Goal: Task Accomplishment & Management: Use online tool/utility

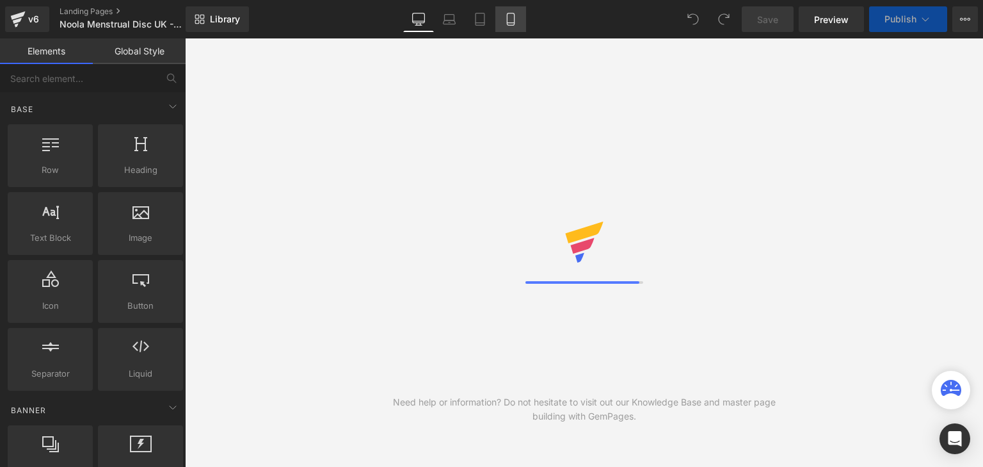
click at [520, 34] on div "Library Desktop Desktop Laptop Tablet Mobile Save Preview Publish Scheduled Vie…" at bounding box center [584, 19] width 797 height 38
click at [502, 24] on link "Mobile" at bounding box center [510, 19] width 31 height 26
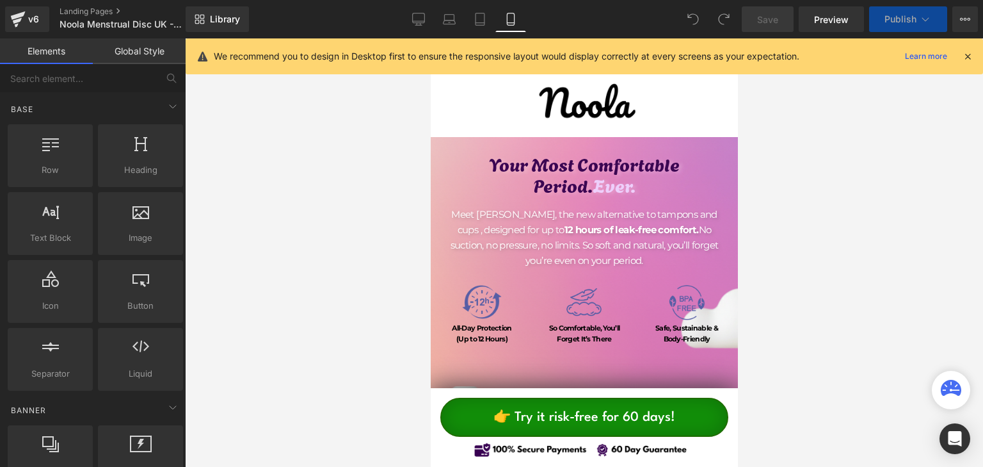
click at [764, 129] on div at bounding box center [584, 252] width 798 height 428
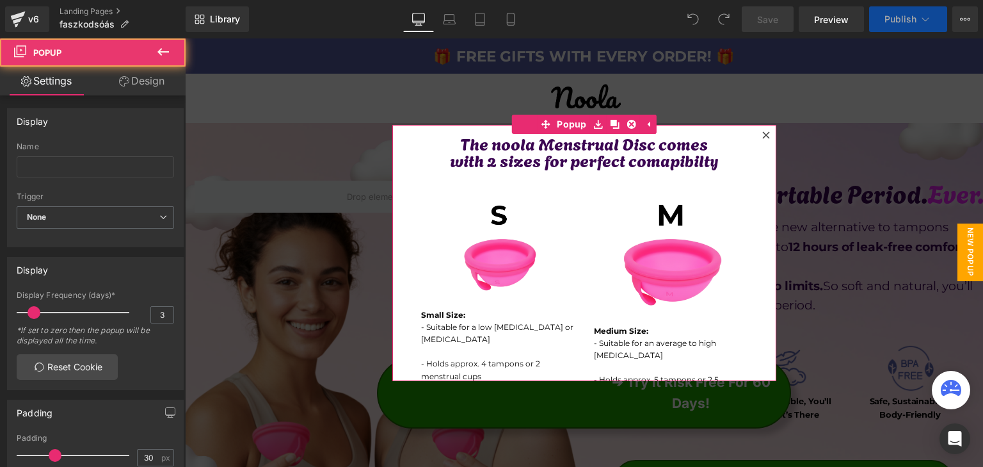
click at [765, 134] on icon at bounding box center [766, 135] width 8 height 8
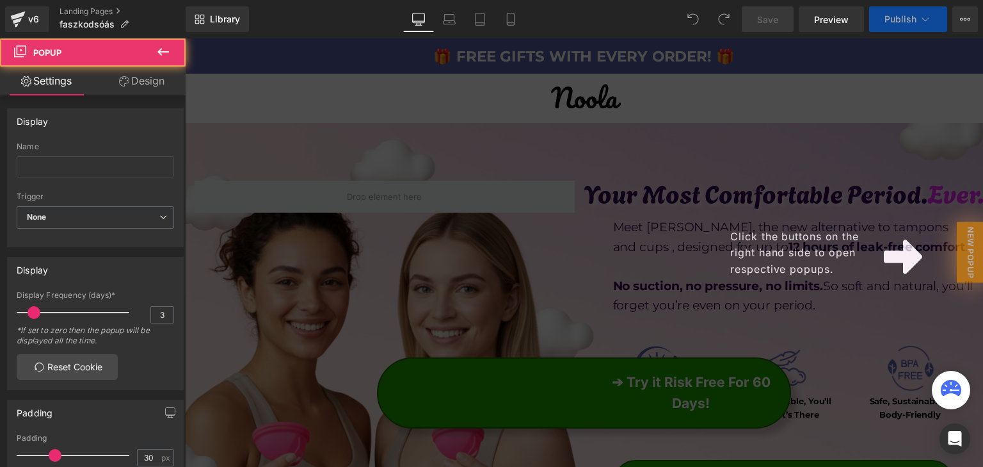
click at [948, 238] on div "Click the buttons on the right hand side to open respective popups." at bounding box center [584, 252] width 798 height 428
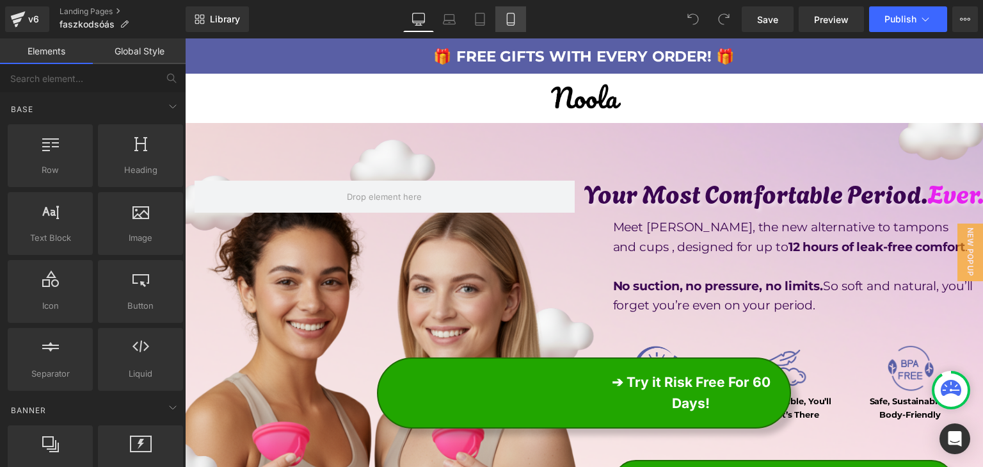
click at [507, 12] on link "Mobile" at bounding box center [510, 19] width 31 height 26
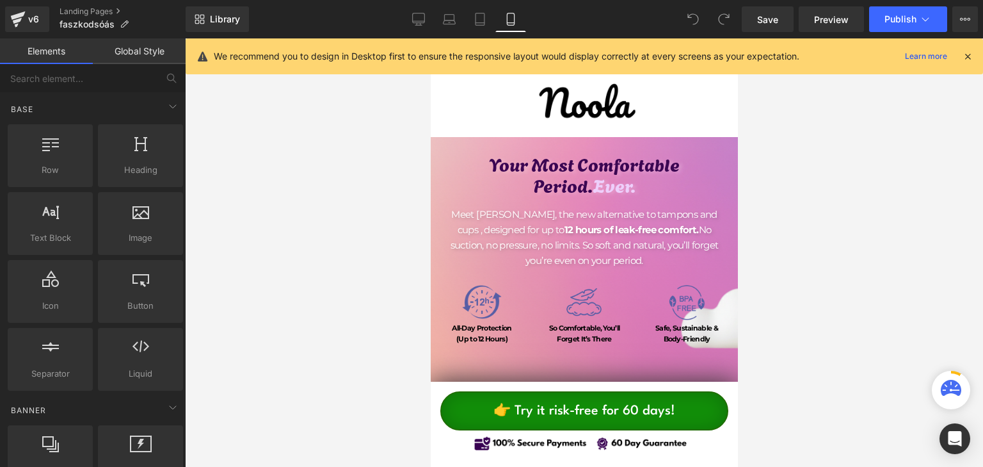
click at [966, 51] on icon at bounding box center [968, 57] width 12 height 12
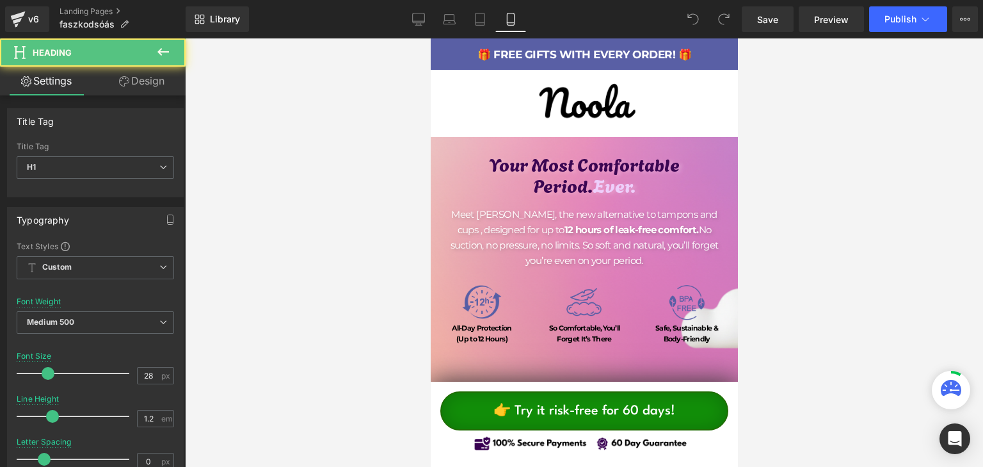
click at [547, 148] on div "Your Most Comfortable Period. Ever. Heading Meet Noola, the new alternative to …" at bounding box center [583, 376] width 307 height 479
click at [595, 140] on span "Hero Banner" at bounding box center [579, 146] width 63 height 19
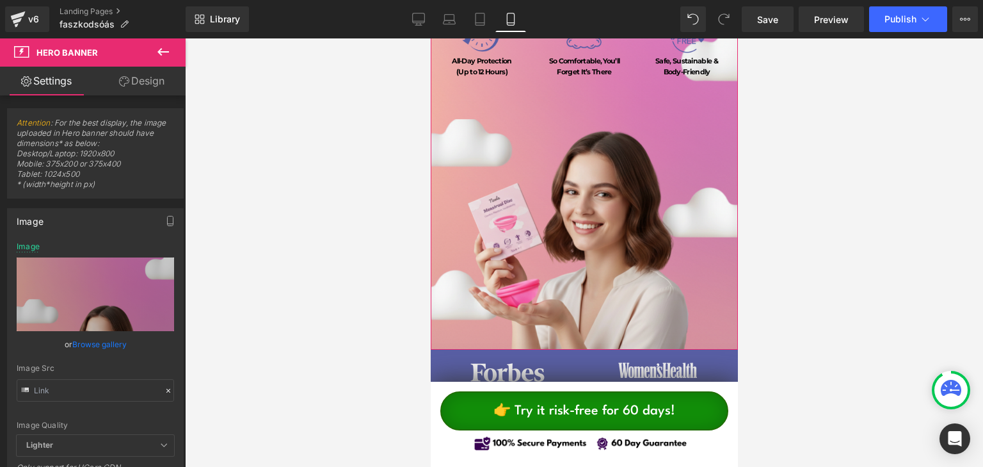
scroll to position [266, 0]
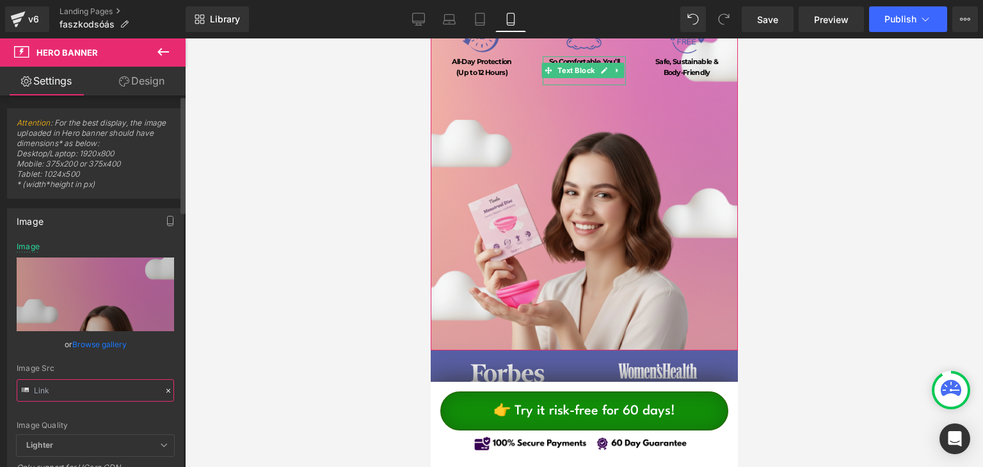
click at [70, 390] on input "text" at bounding box center [95, 390] width 157 height 22
type input "https://cdn.shopify.com/s/files/1/0968/7292/3465/files/Nevtelen_500_x_1200_kepp…"
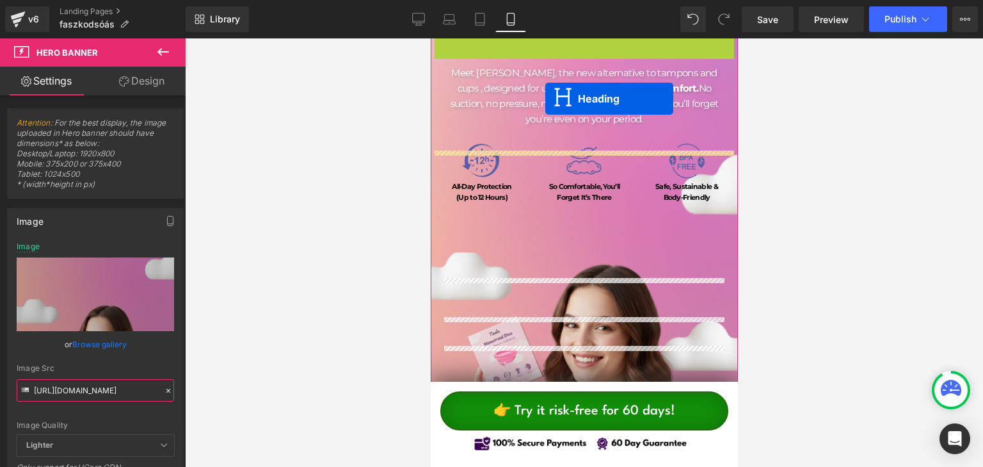
scroll to position [113, 0]
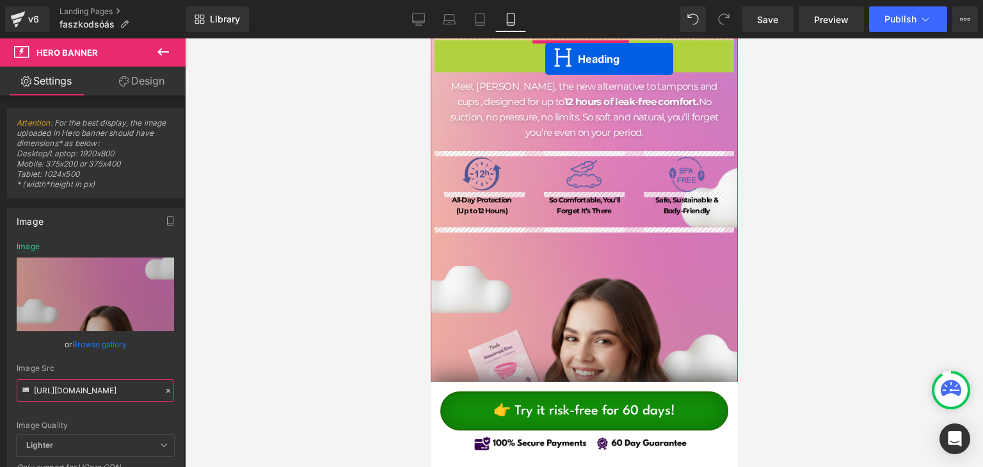
drag, startPoint x: 586, startPoint y: 180, endPoint x: 492, endPoint y: 203, distance: 96.2
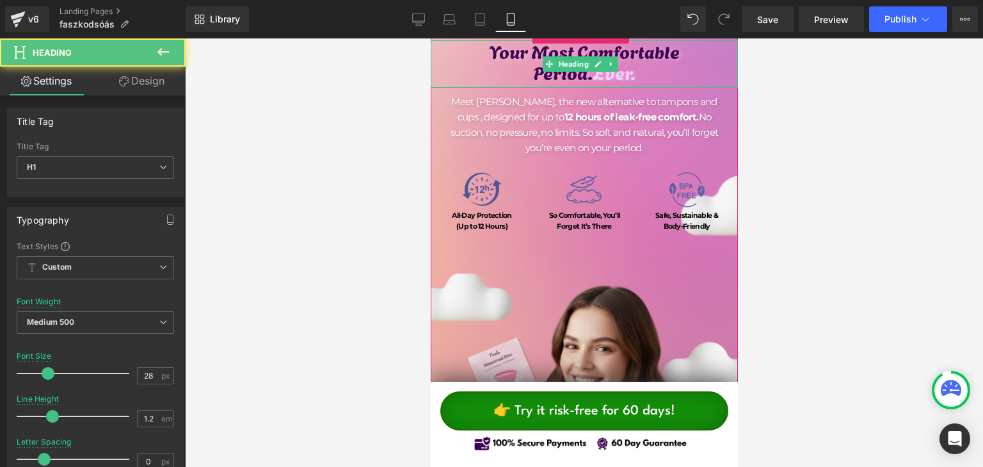
scroll to position [100, 0]
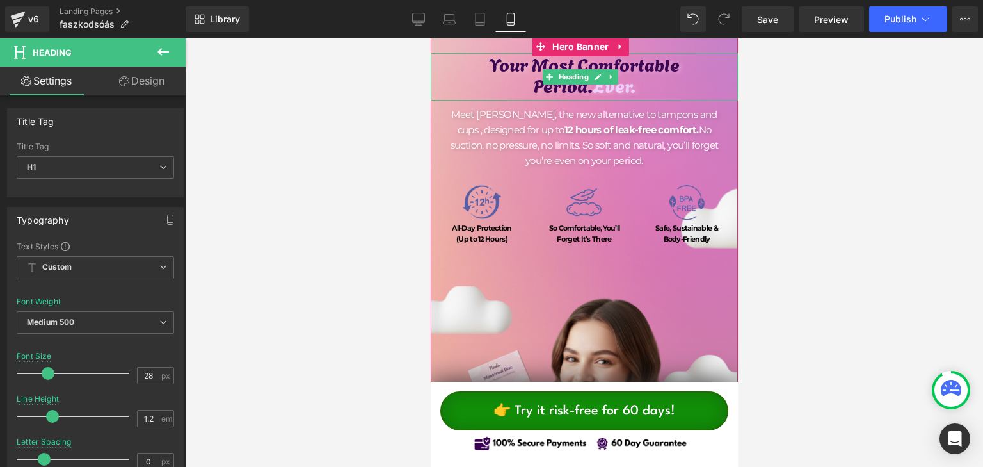
drag, startPoint x: 492, startPoint y: 203, endPoint x: 476, endPoint y: 207, distance: 16.5
click at [492, 203] on div "Image" at bounding box center [481, 202] width 83 height 42
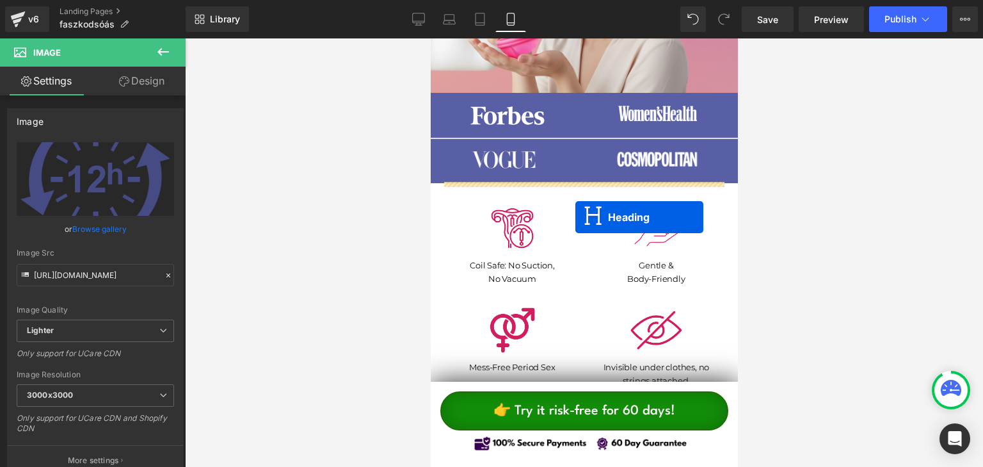
scroll to position [512, 0]
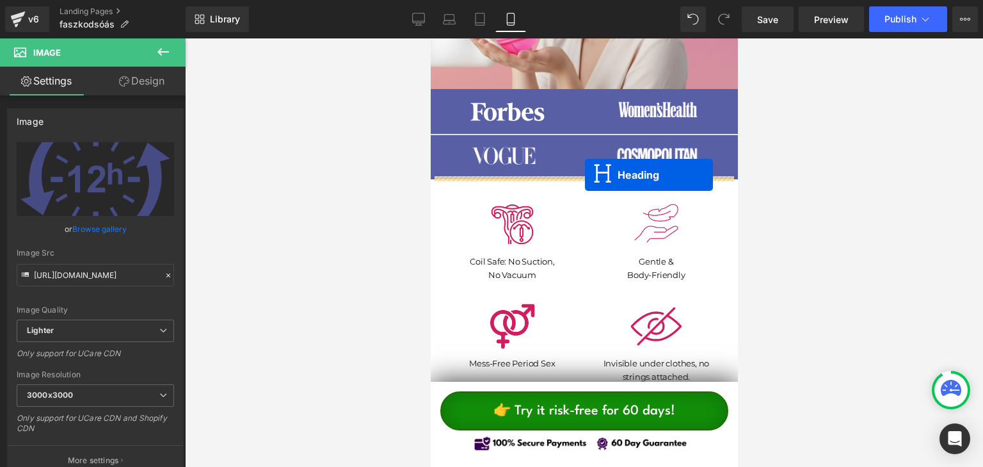
drag, startPoint x: 590, startPoint y: 195, endPoint x: 597, endPoint y: 198, distance: 8.0
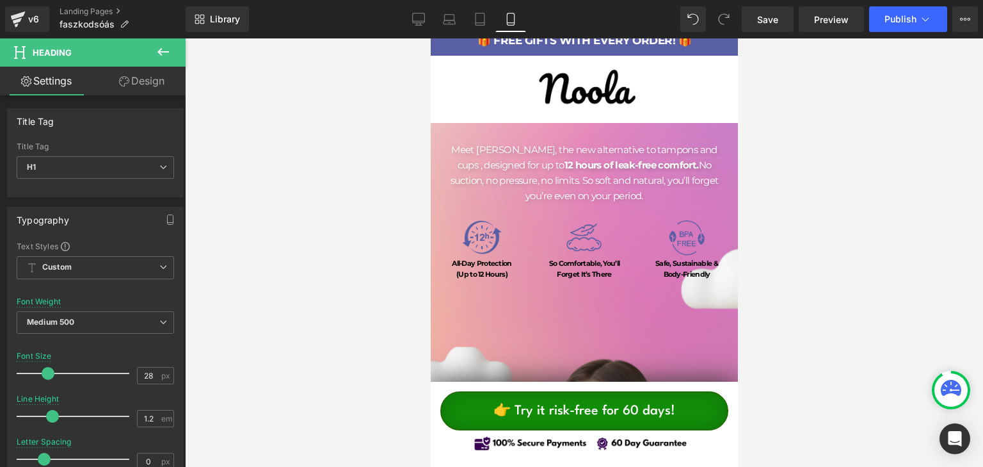
scroll to position [0, 0]
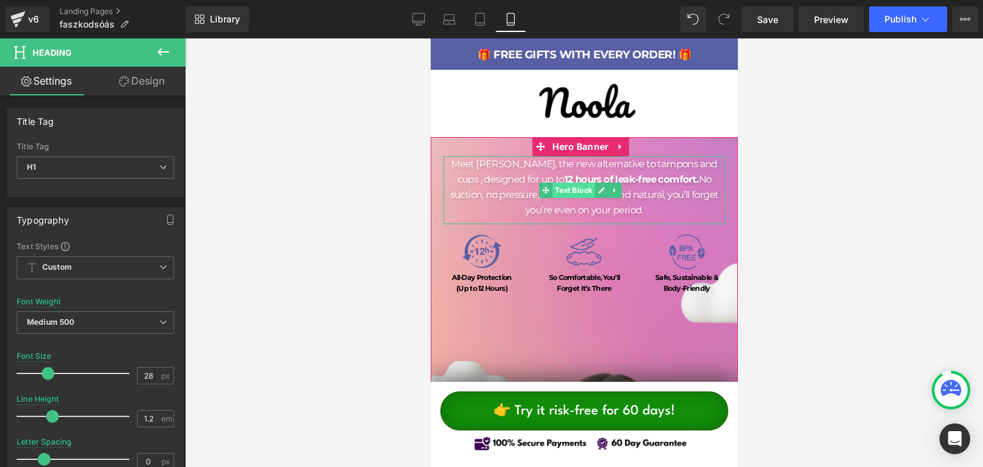
click at [569, 185] on span "Text Block" at bounding box center [573, 189] width 42 height 15
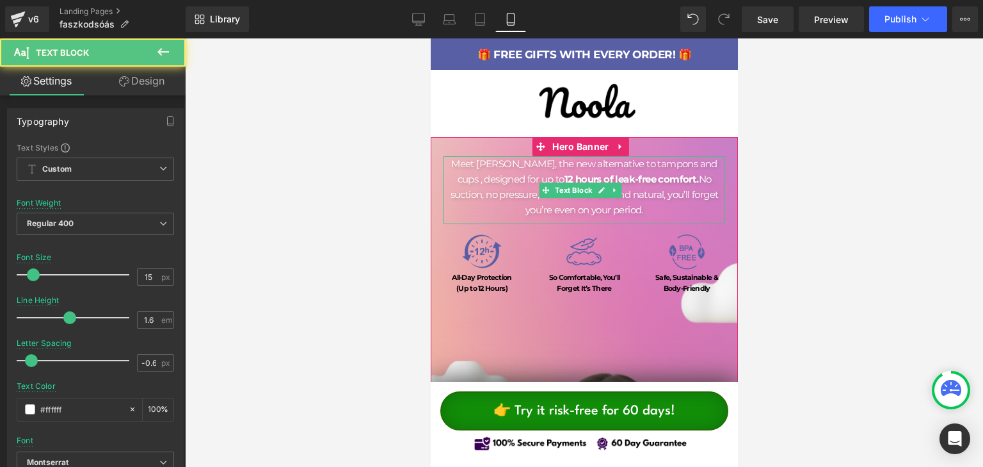
drag, startPoint x: 569, startPoint y: 185, endPoint x: 556, endPoint y: 203, distance: 22.4
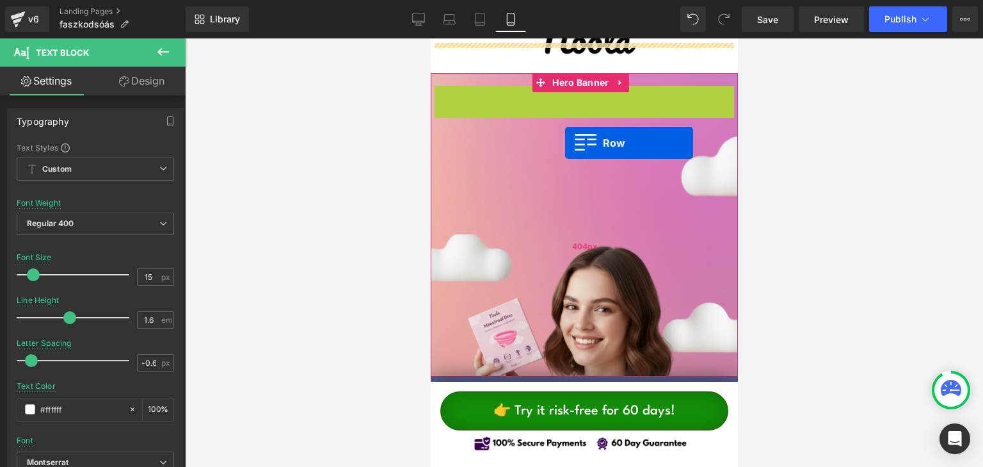
scroll to position [465, 0]
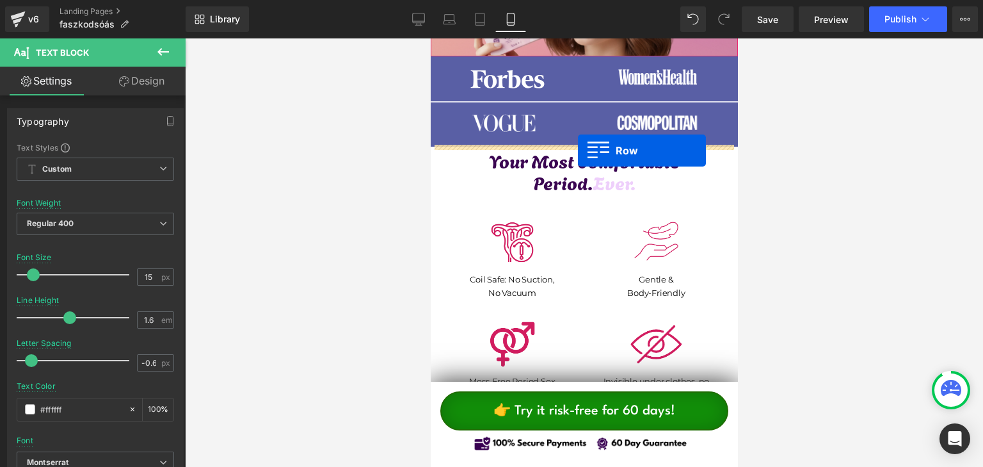
drag, startPoint x: 451, startPoint y: 96, endPoint x: 577, endPoint y: 150, distance: 137.1
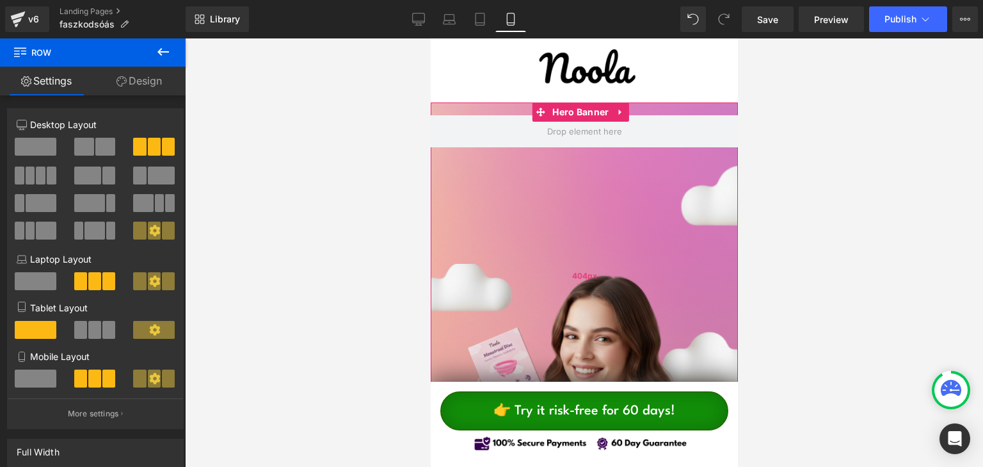
scroll to position [64, 0]
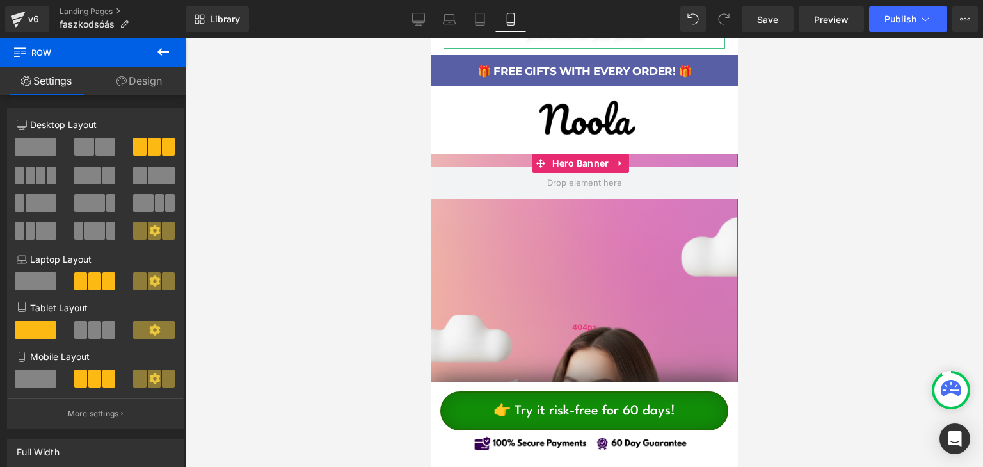
click at [604, 231] on div "404px" at bounding box center [583, 327] width 307 height 259
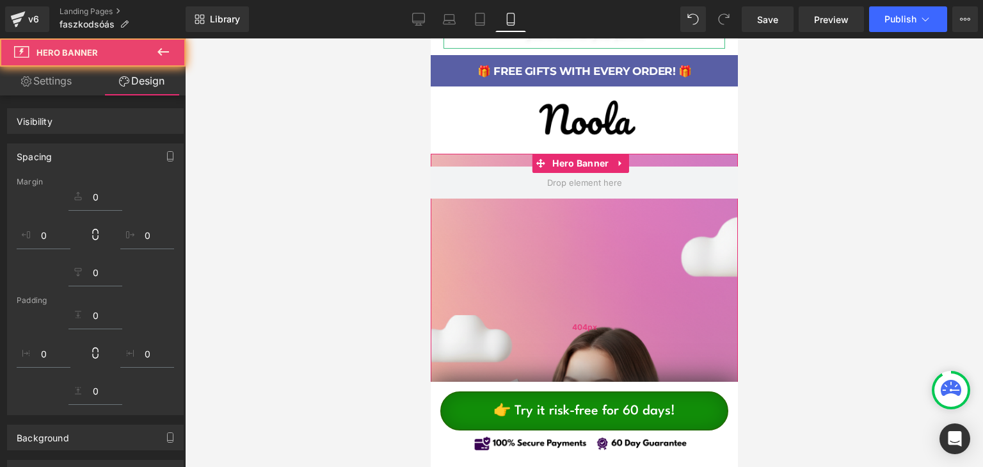
click at [618, 205] on div "404px" at bounding box center [583, 327] width 307 height 259
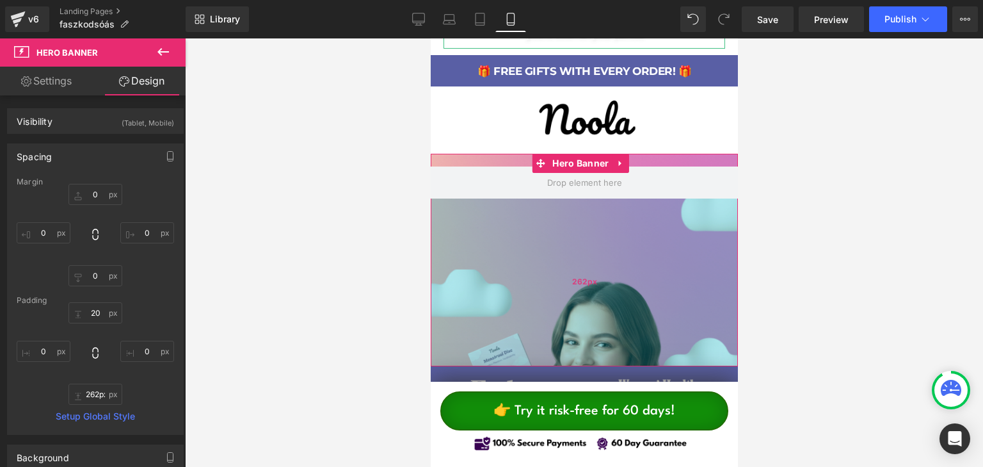
drag, startPoint x: 615, startPoint y: 301, endPoint x: 637, endPoint y: 267, distance: 40.8
click at [636, 233] on div "262px" at bounding box center [583, 282] width 307 height 168
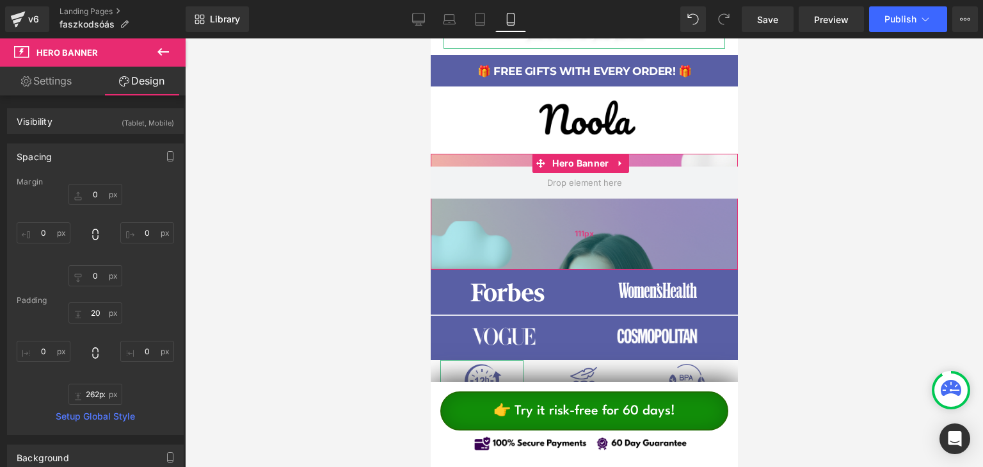
drag, startPoint x: 646, startPoint y: 237, endPoint x: 640, endPoint y: 241, distance: 6.9
click at [644, 221] on div "111px" at bounding box center [583, 233] width 307 height 71
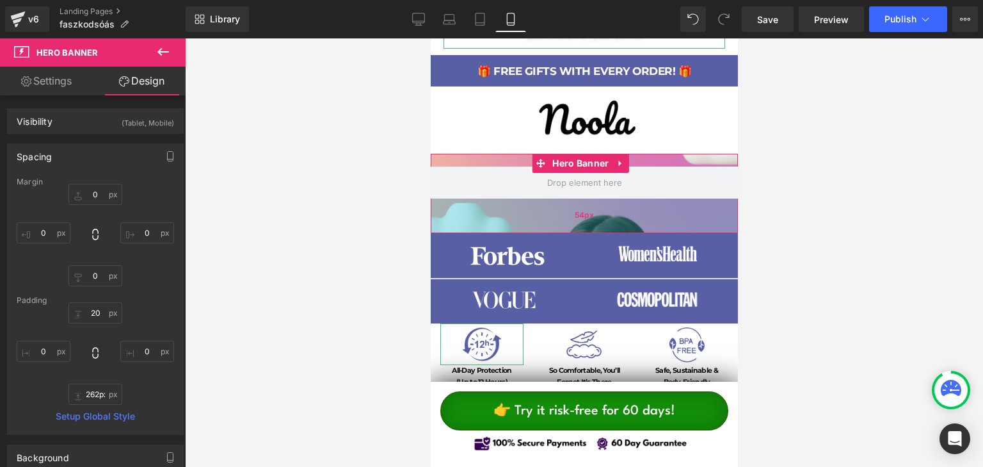
drag, startPoint x: 642, startPoint y: 239, endPoint x: 648, endPoint y: 209, distance: 30.8
click at [649, 208] on div "54px" at bounding box center [583, 215] width 307 height 35
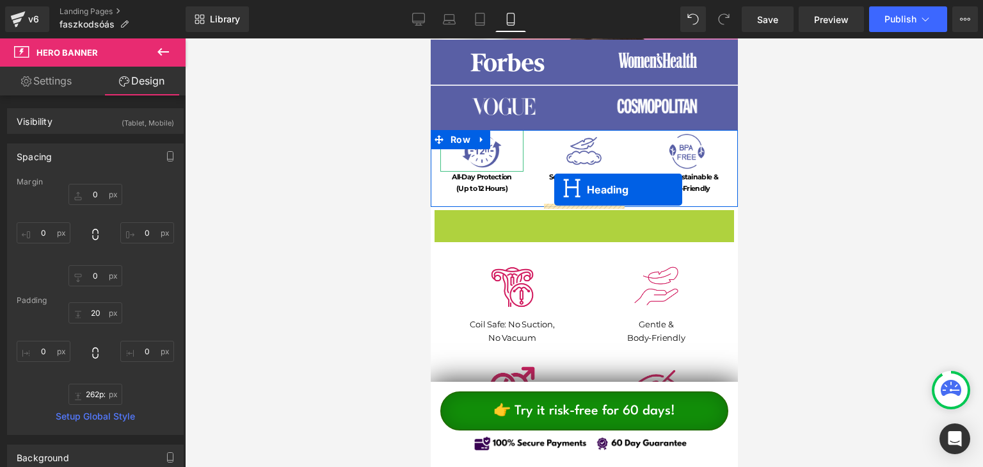
scroll to position [0, 0]
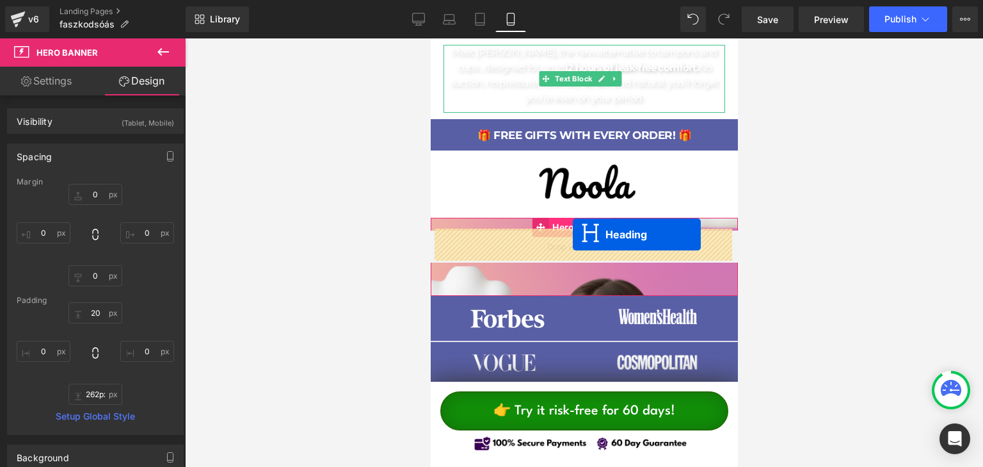
drag, startPoint x: 587, startPoint y: 226, endPoint x: 572, endPoint y: 234, distance: 16.9
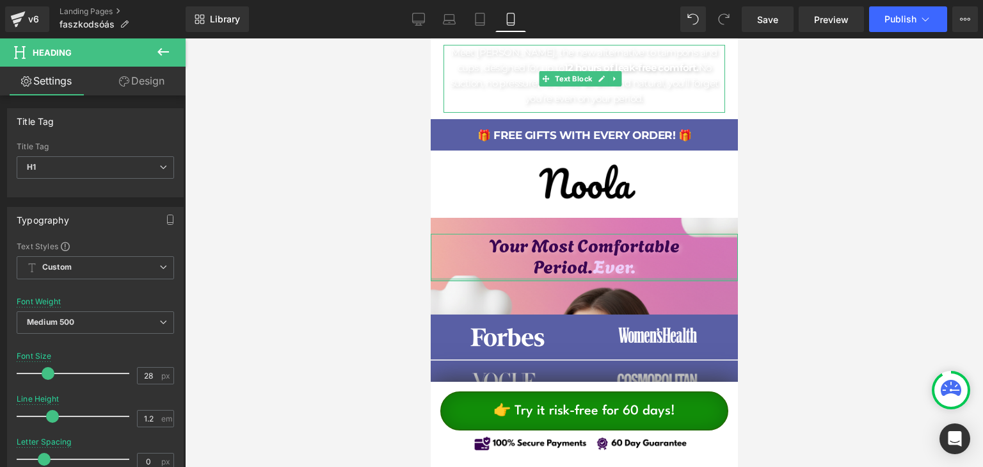
click at [173, 65] on button at bounding box center [163, 52] width 45 height 28
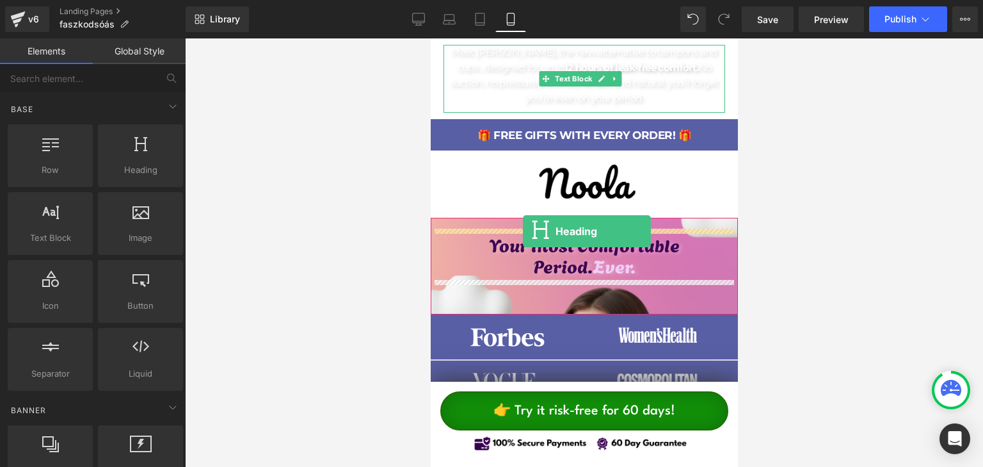
drag, startPoint x: 735, startPoint y: 221, endPoint x: 522, endPoint y: 231, distance: 213.4
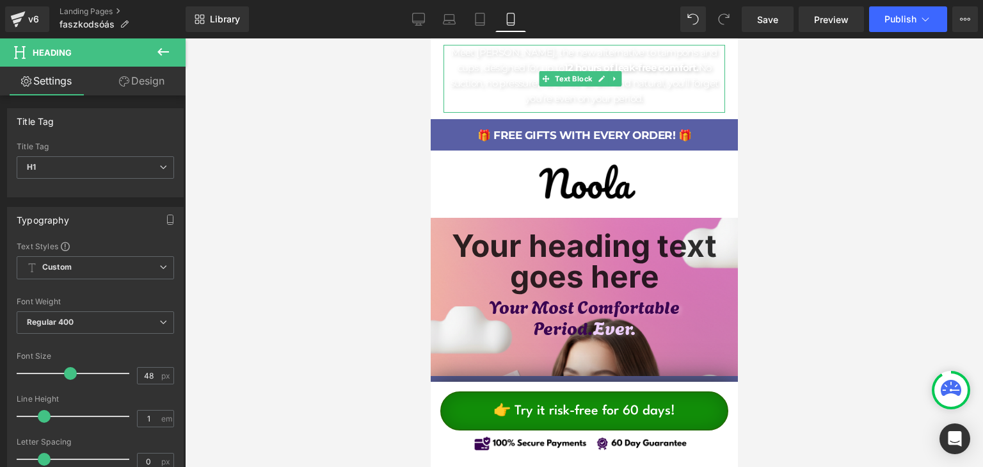
scroll to position [64, 0]
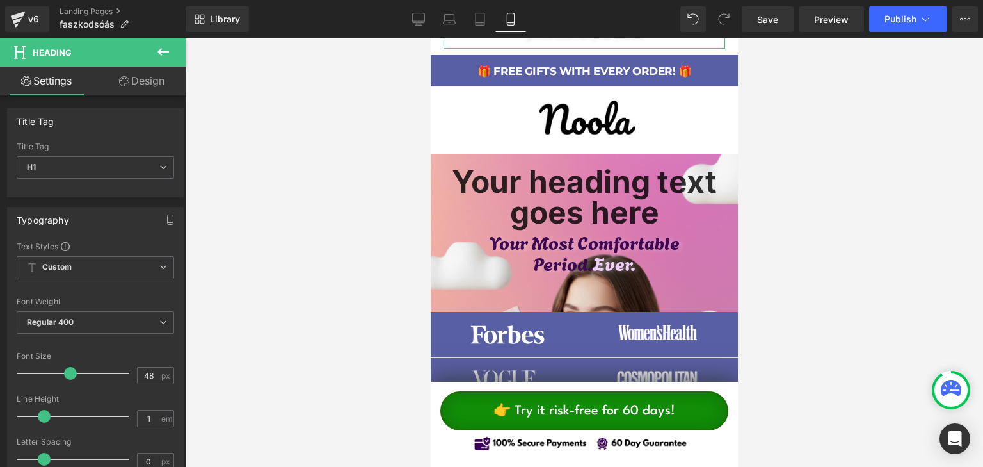
click at [511, 249] on h1 "Your Most Comfortable" at bounding box center [583, 242] width 307 height 22
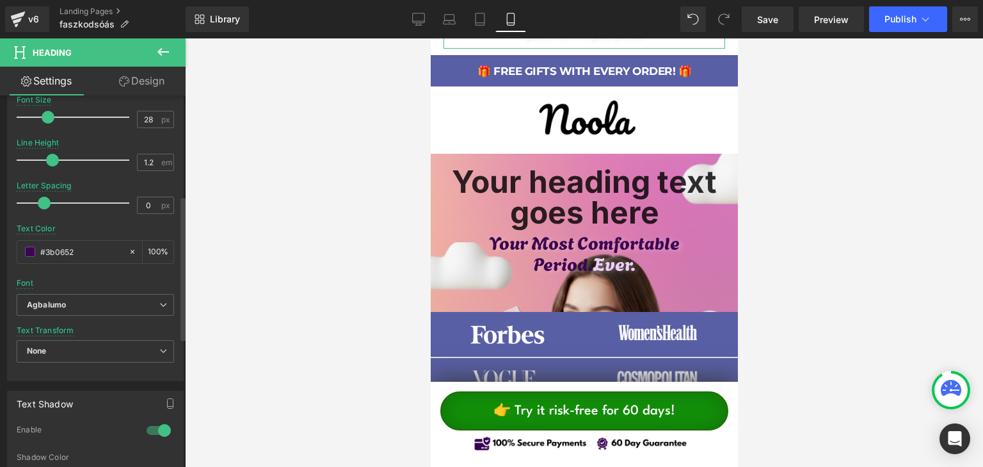
scroll to position [384, 0]
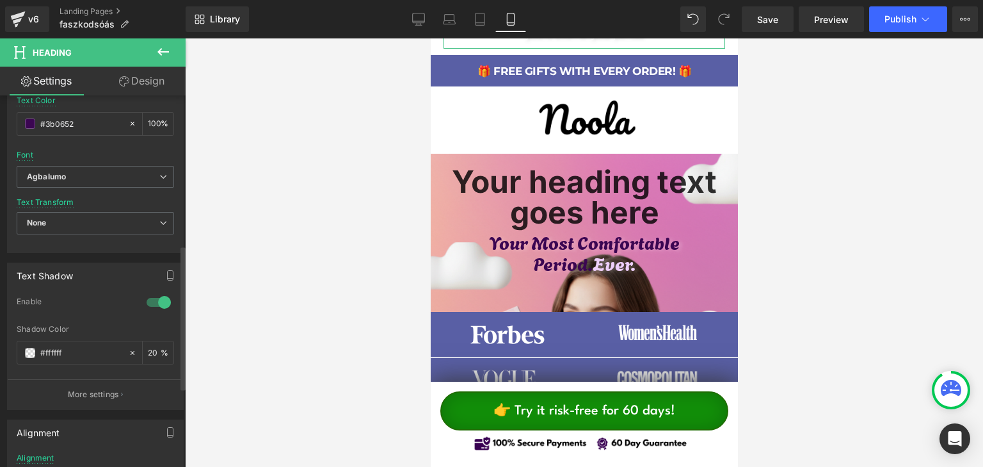
click at [150, 303] on div at bounding box center [158, 302] width 31 height 20
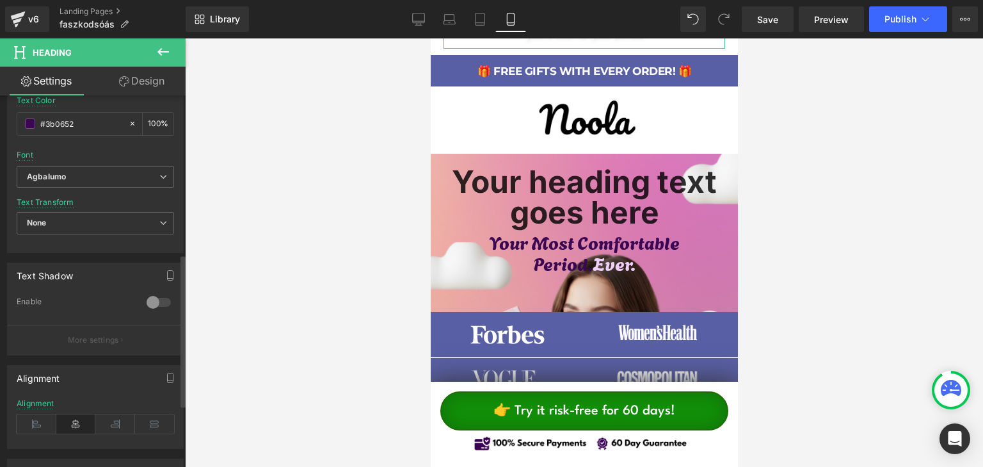
click at [150, 303] on div at bounding box center [158, 302] width 31 height 20
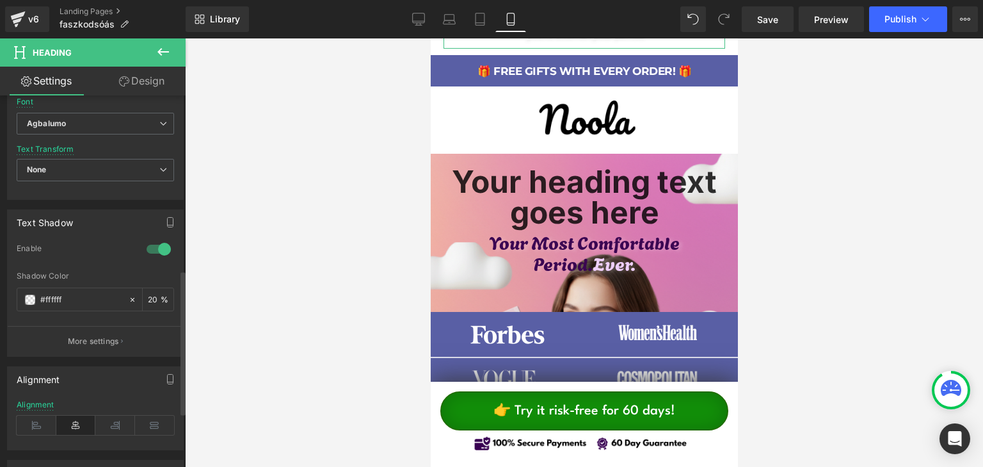
scroll to position [448, 0]
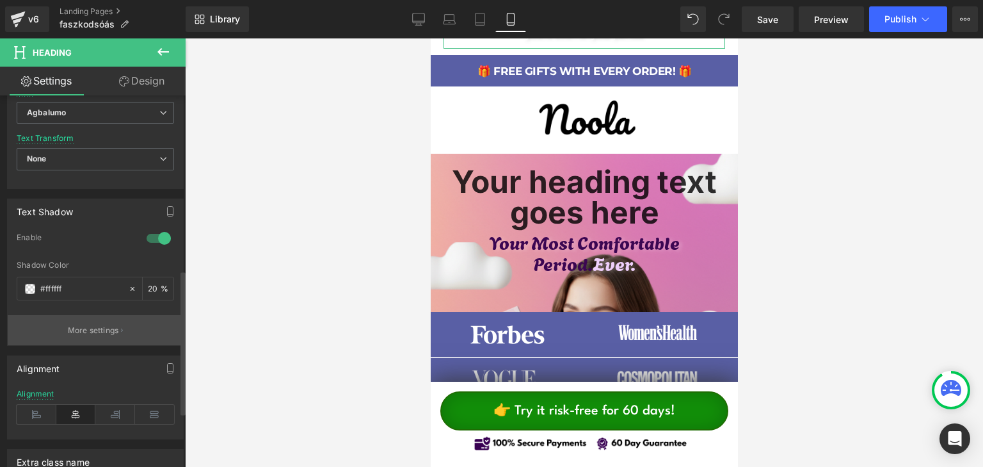
click at [84, 318] on button "More settings" at bounding box center [95, 330] width 175 height 30
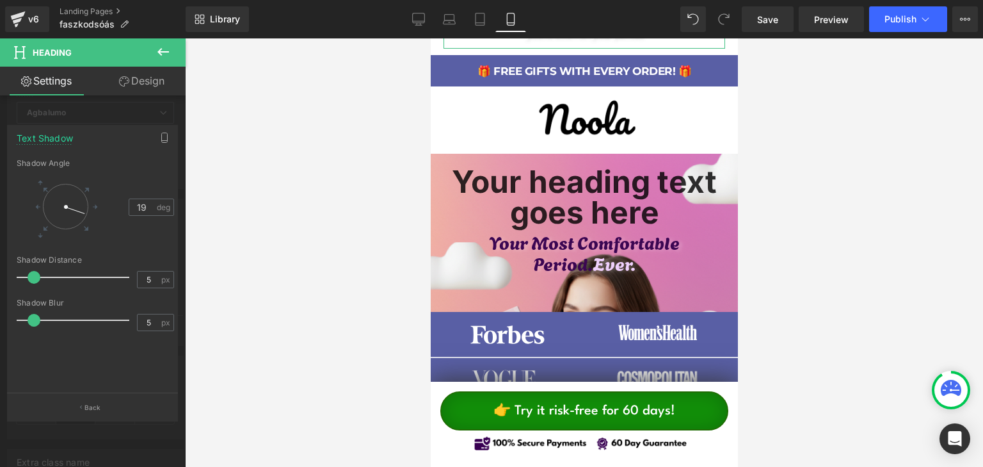
click at [103, 111] on div at bounding box center [93, 255] width 186 height 435
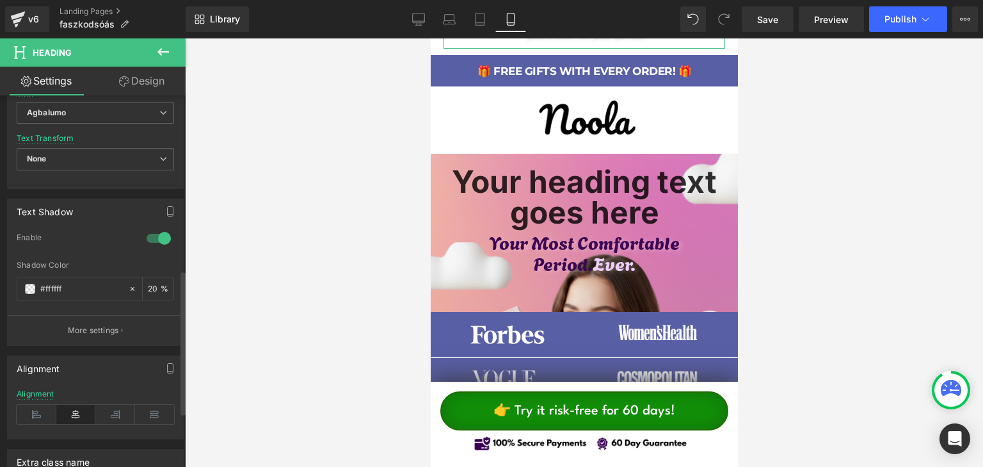
click at [144, 237] on div at bounding box center [158, 238] width 31 height 20
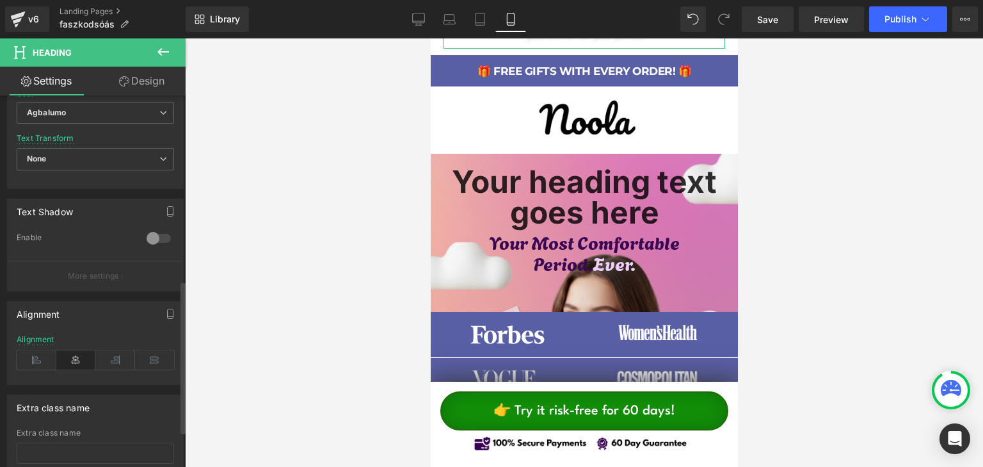
click at [147, 237] on div at bounding box center [158, 238] width 31 height 20
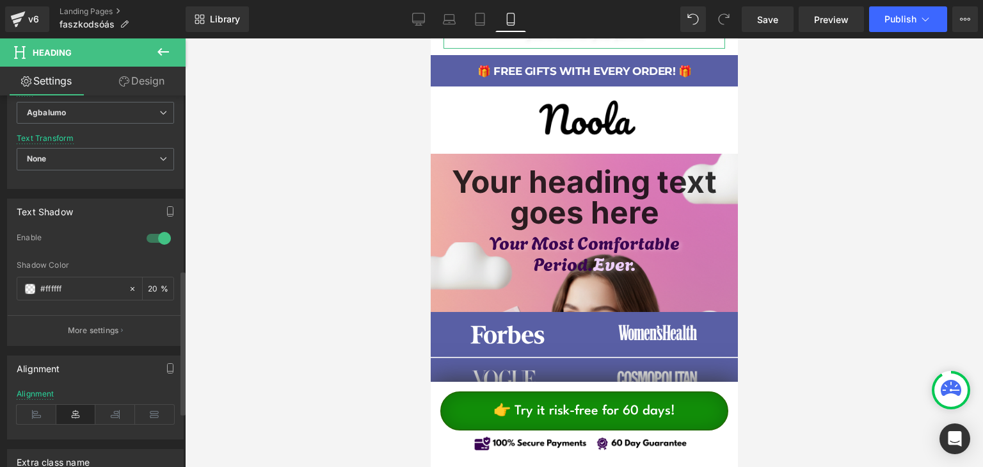
click at [68, 312] on div at bounding box center [95, 311] width 157 height 8
click at [69, 319] on button "More settings" at bounding box center [95, 330] width 175 height 30
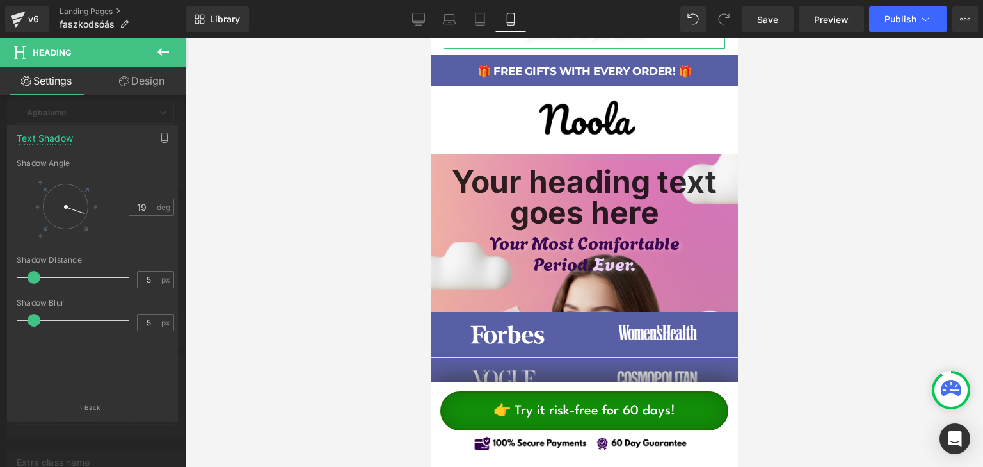
click at [99, 124] on div at bounding box center [93, 255] width 186 height 435
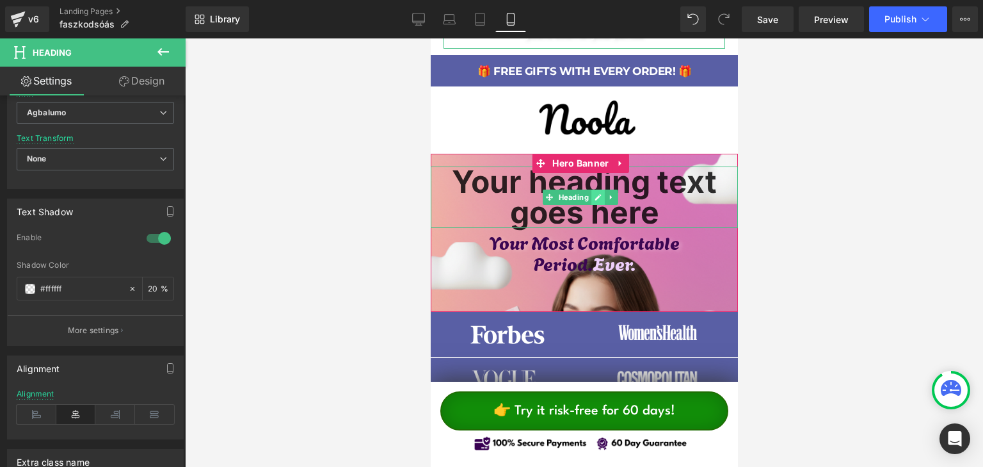
click at [604, 196] on link at bounding box center [610, 196] width 13 height 15
click at [614, 198] on icon at bounding box center [617, 197] width 7 height 8
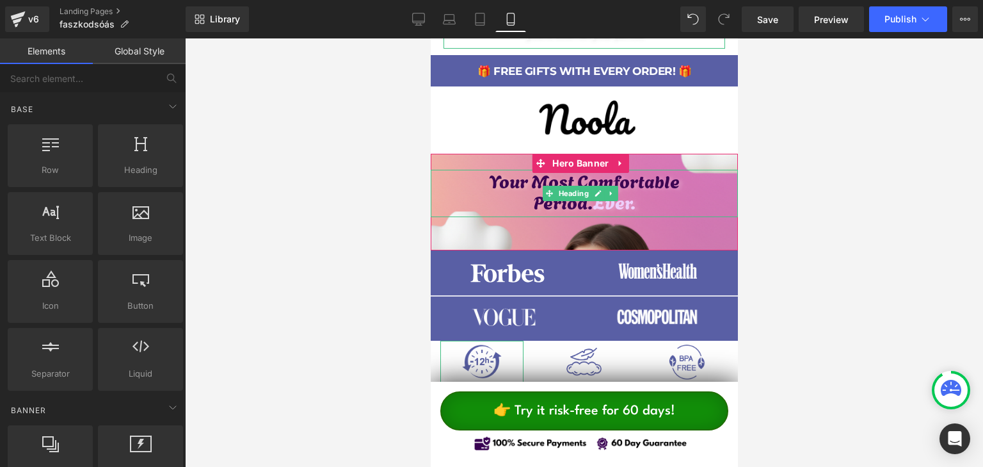
click at [573, 200] on h1 "Period. Ever." at bounding box center [583, 202] width 307 height 22
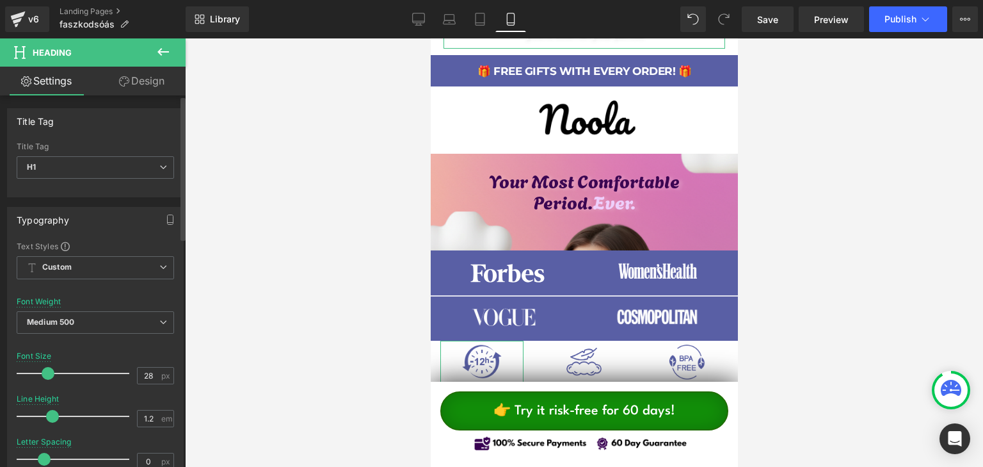
scroll to position [128, 0]
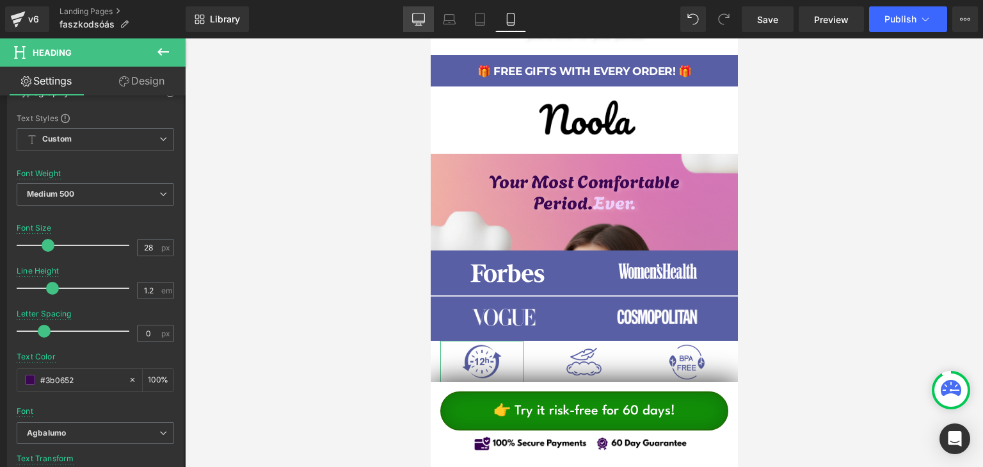
click at [424, 17] on icon at bounding box center [418, 19] width 13 height 13
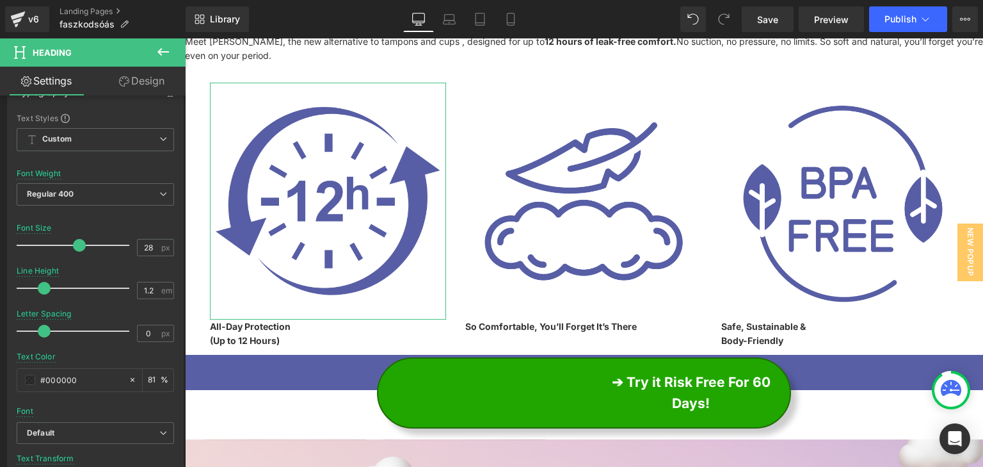
scroll to position [0, 0]
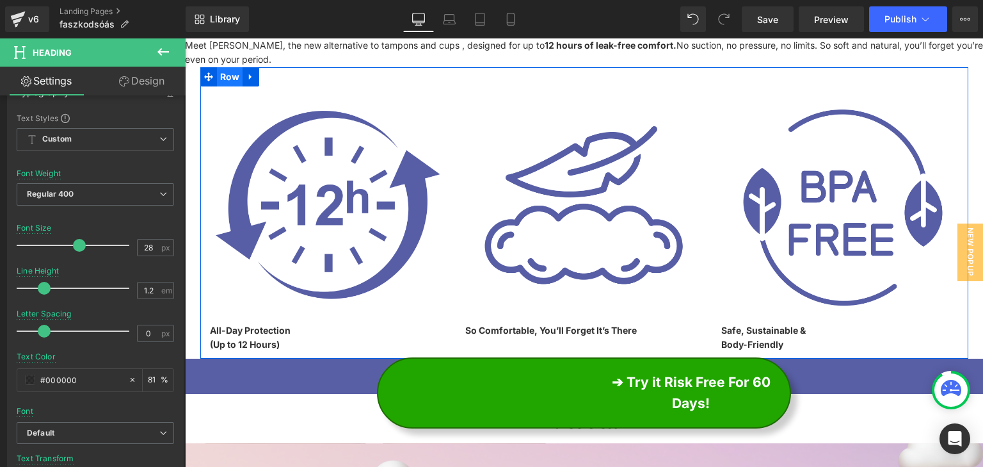
click at [232, 79] on span "Row" at bounding box center [230, 76] width 26 height 19
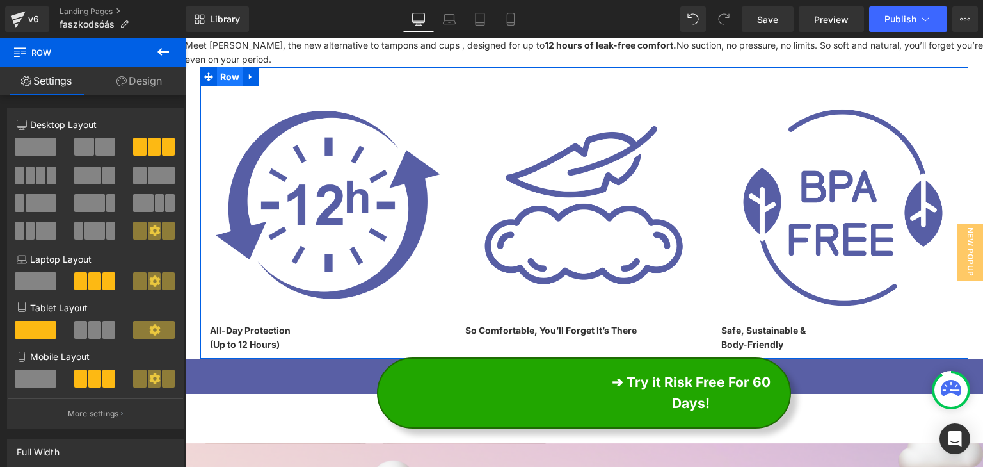
click at [231, 81] on span "Row" at bounding box center [230, 76] width 26 height 19
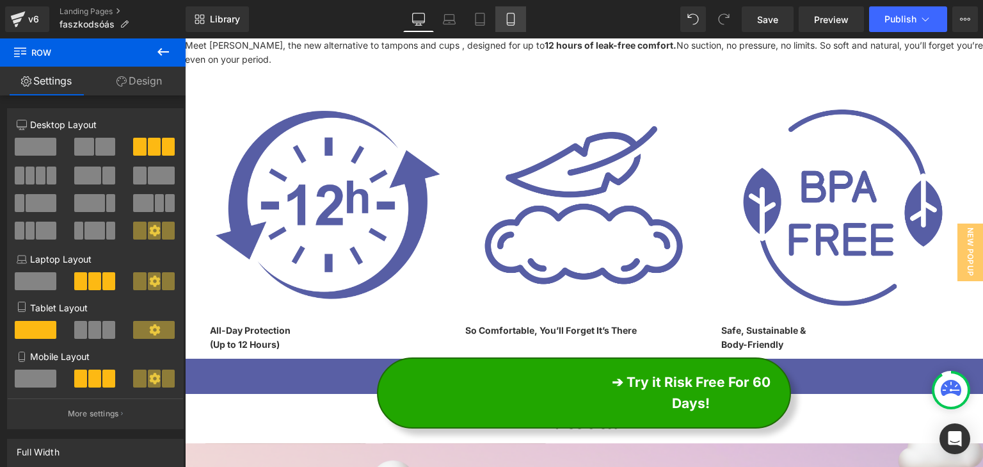
click at [504, 20] on link "Mobile" at bounding box center [510, 19] width 31 height 26
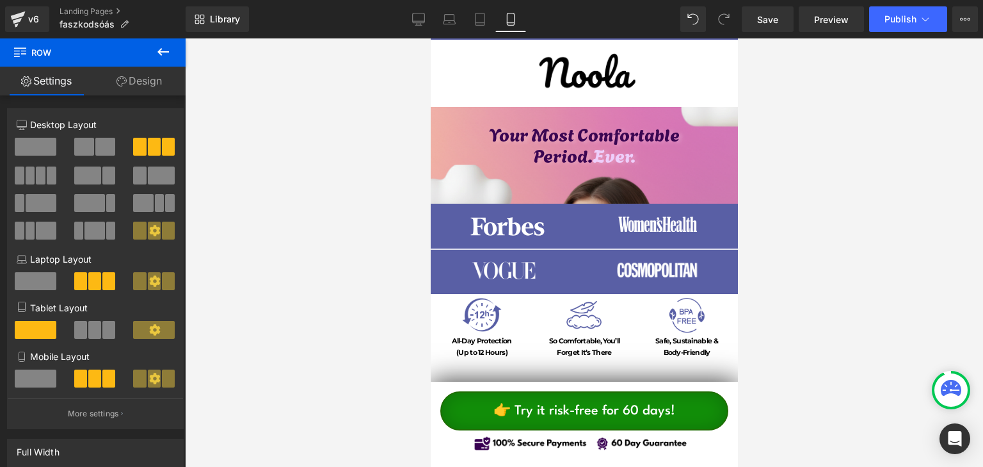
scroll to position [79, 0]
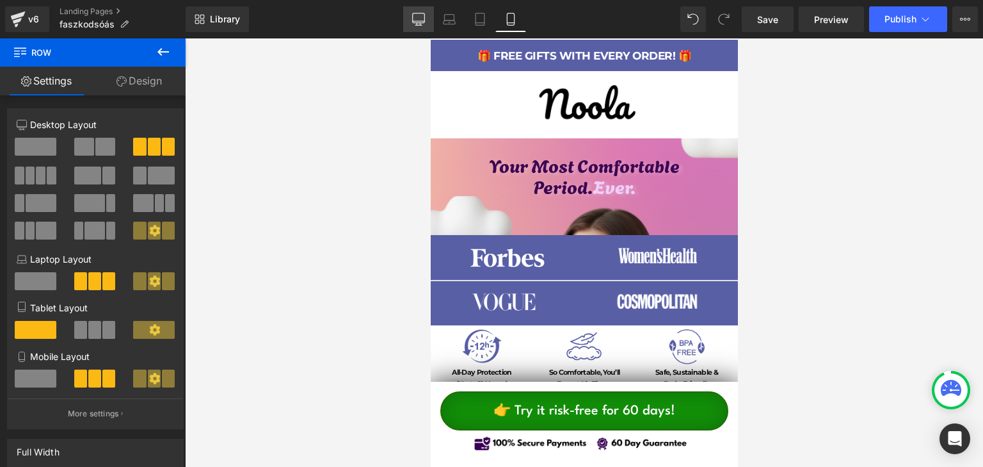
click at [420, 26] on link "Desktop" at bounding box center [418, 19] width 31 height 26
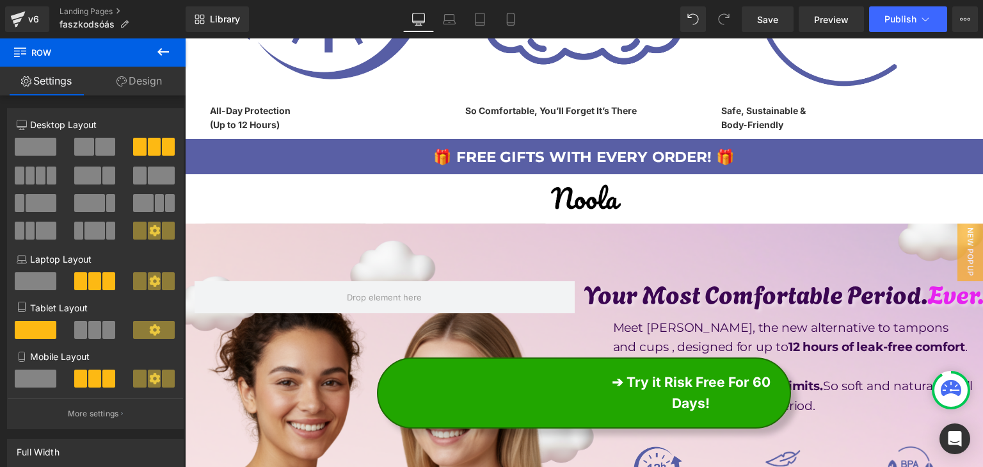
scroll to position [192, 0]
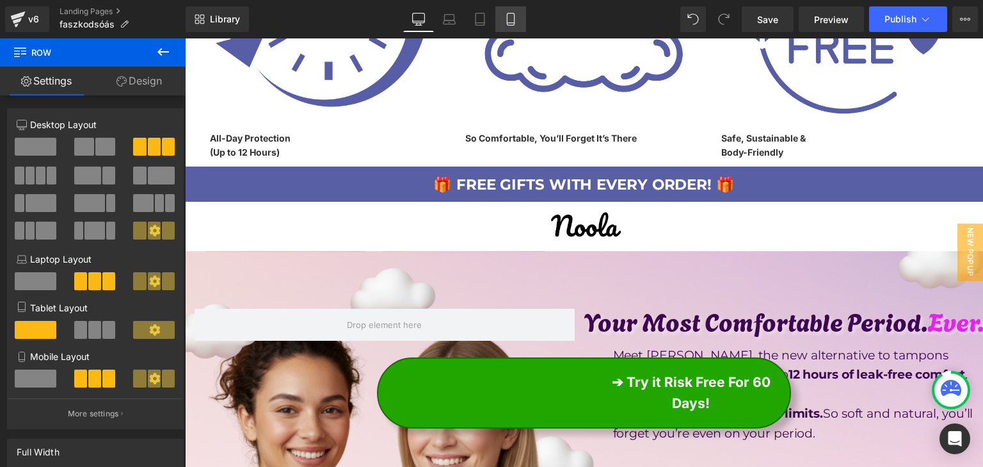
drag, startPoint x: 513, startPoint y: 30, endPoint x: 99, endPoint y: 21, distance: 414.2
click at [513, 30] on link "Mobile" at bounding box center [510, 19] width 31 height 26
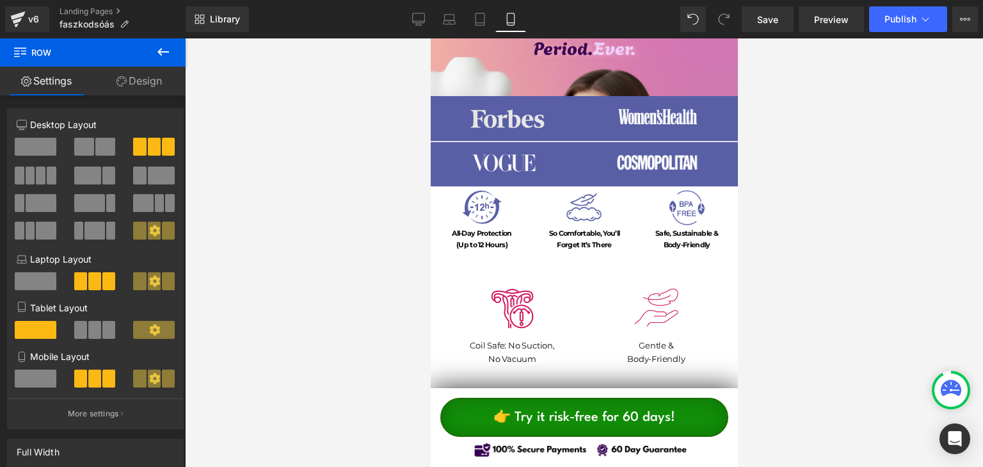
scroll to position [219, 0]
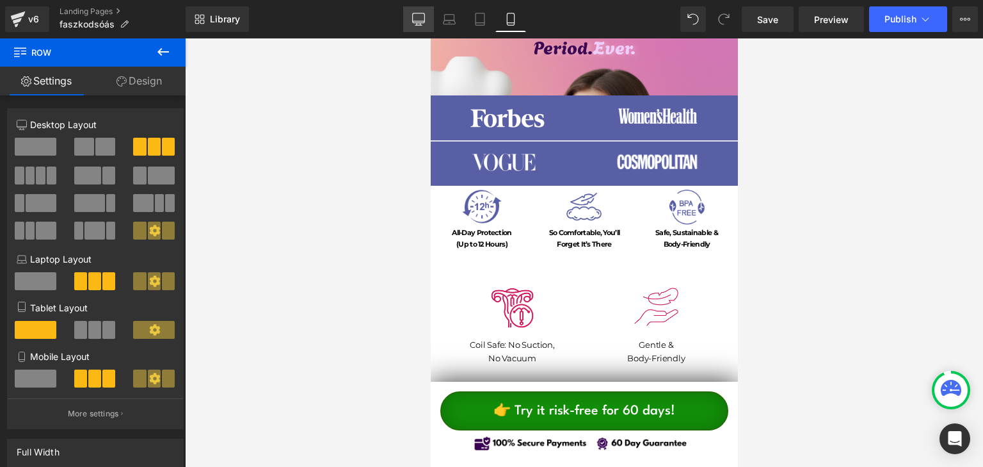
click at [425, 12] on link "Desktop" at bounding box center [418, 19] width 31 height 26
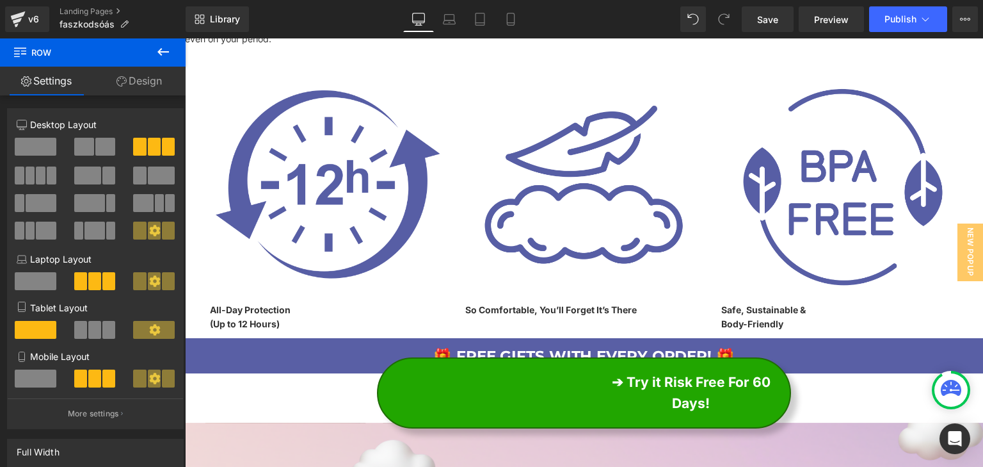
scroll to position [0, 0]
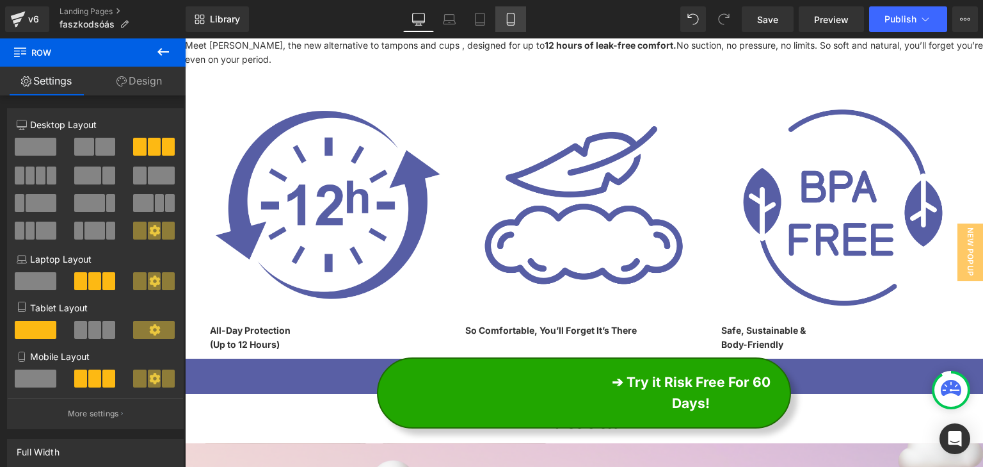
click at [511, 19] on icon at bounding box center [510, 19] width 13 height 13
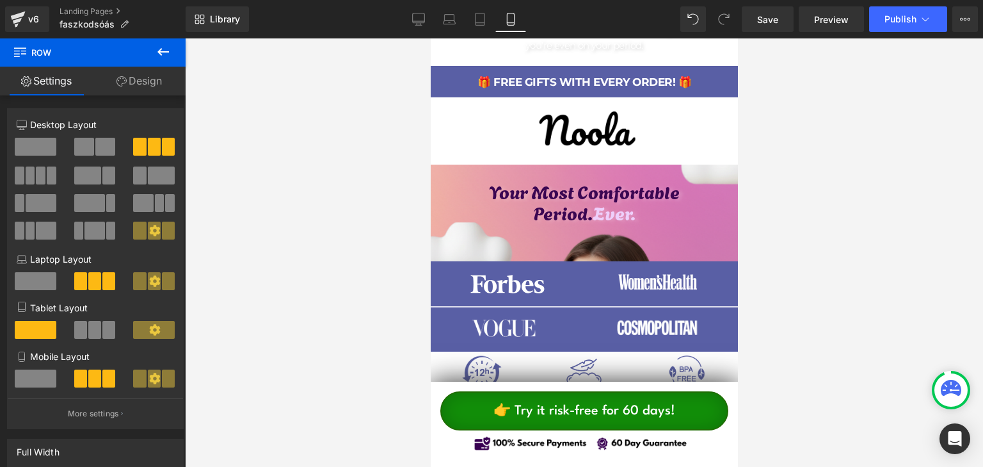
scroll to position [335, 0]
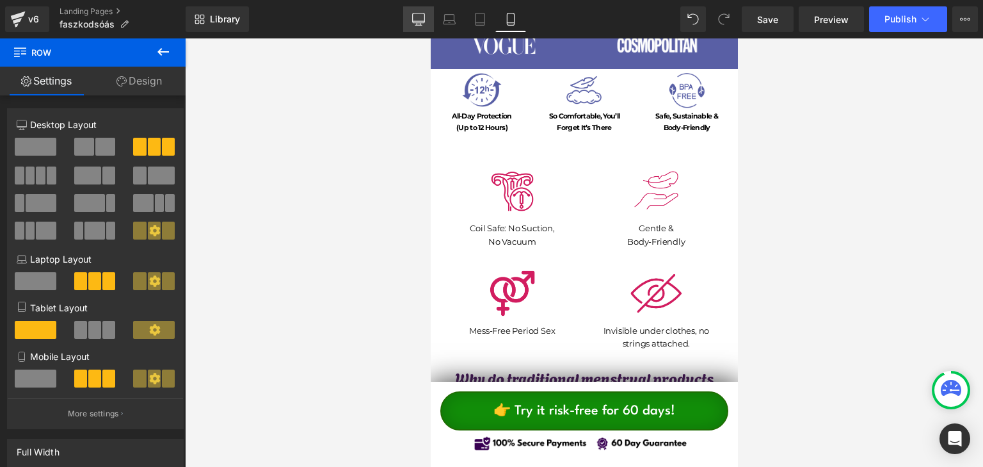
click at [420, 15] on icon at bounding box center [418, 19] width 13 height 13
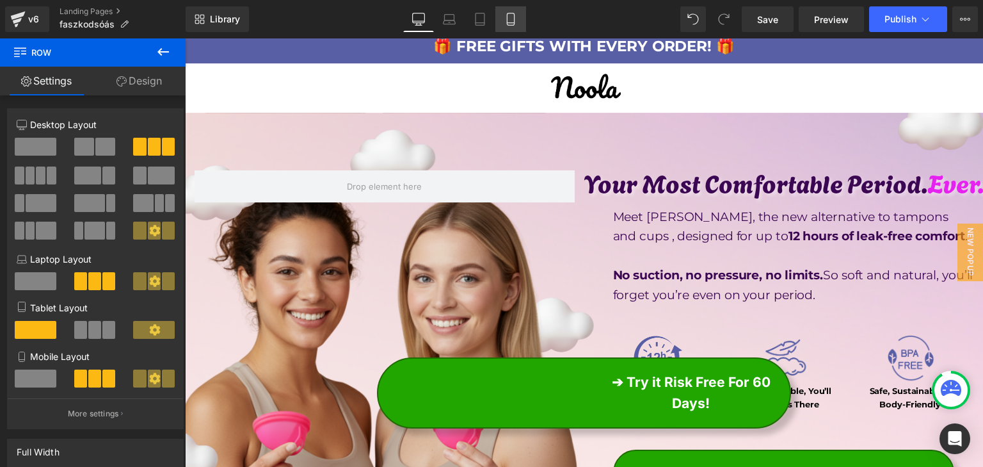
scroll to position [0, 0]
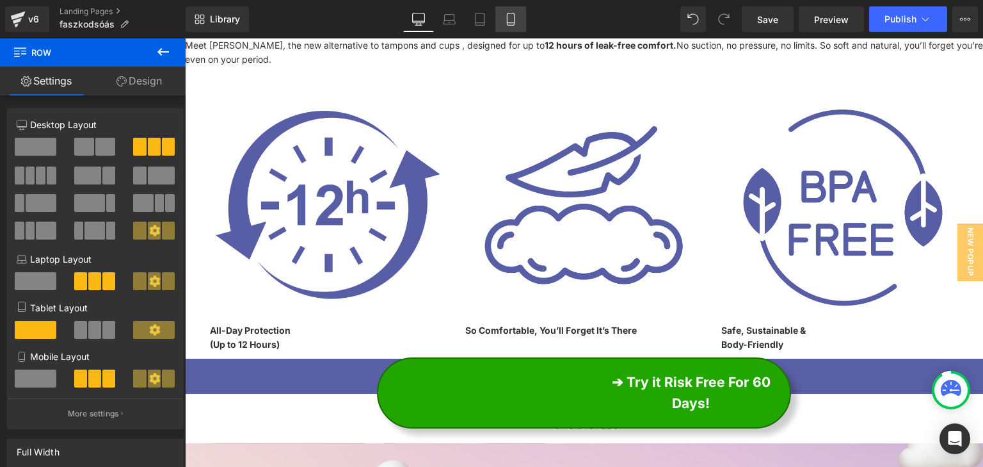
click at [509, 13] on icon at bounding box center [510, 19] width 7 height 12
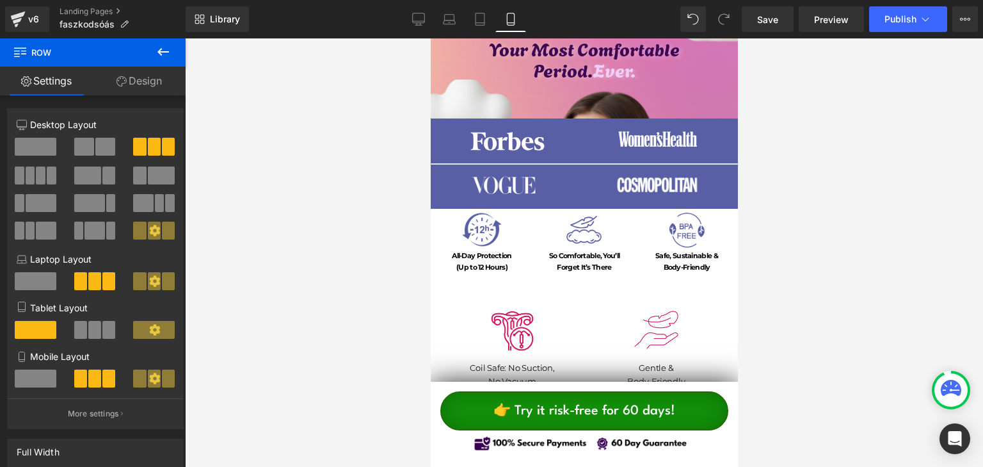
scroll to position [143, 0]
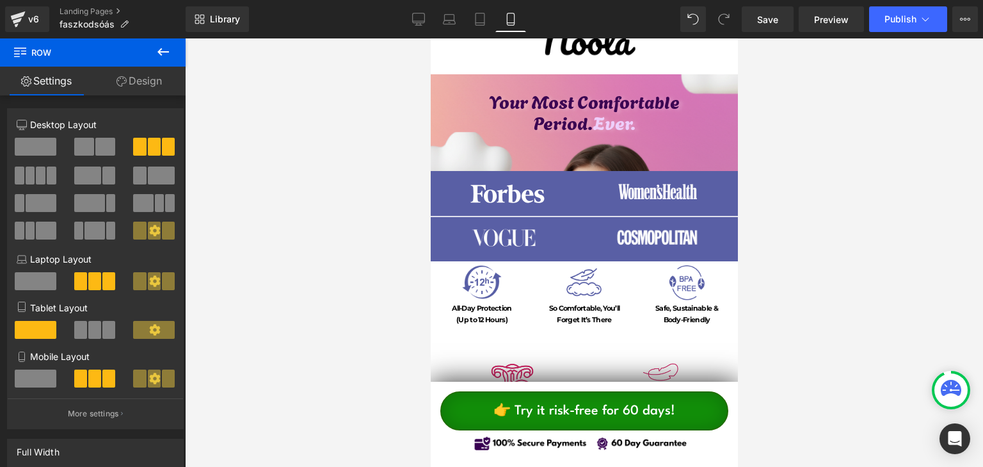
click at [417, 41] on div at bounding box center [584, 252] width 798 height 428
click at [416, 20] on icon at bounding box center [418, 19] width 13 height 13
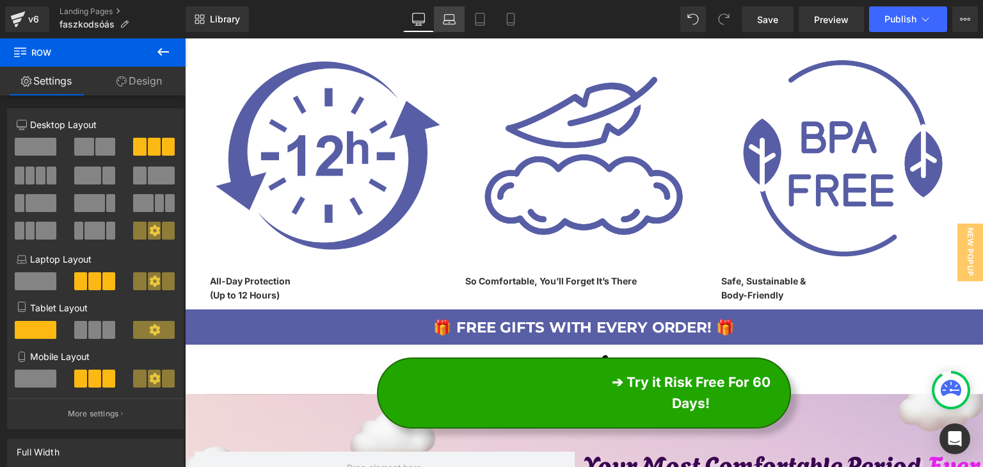
scroll to position [0, 0]
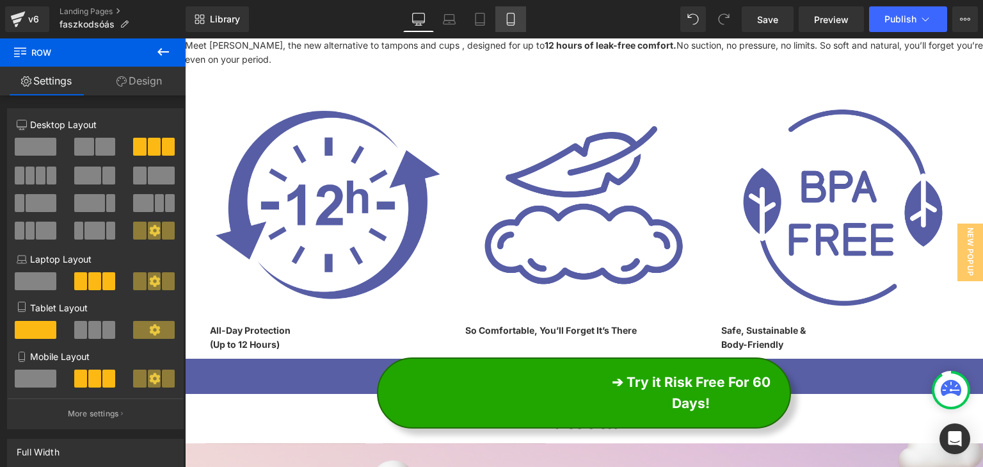
drag, startPoint x: 499, startPoint y: 15, endPoint x: 21, endPoint y: 168, distance: 502.1
click at [499, 15] on link "Mobile" at bounding box center [510, 19] width 31 height 26
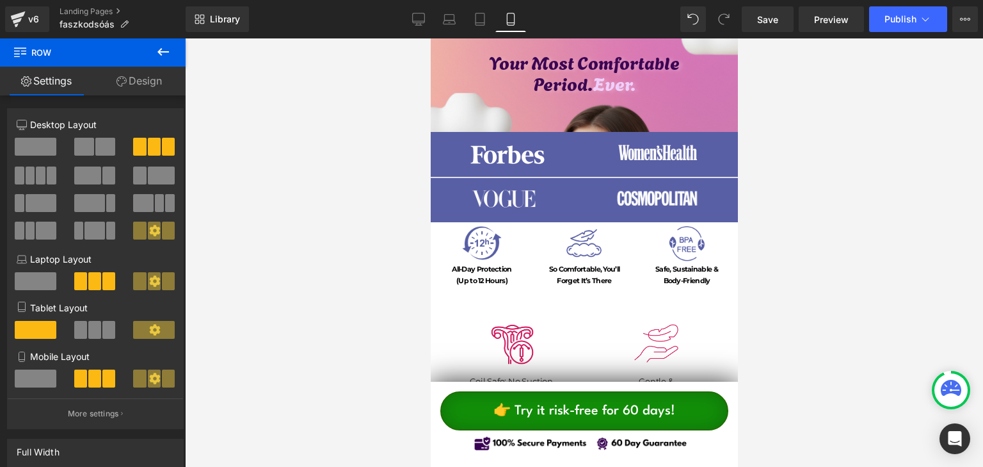
scroll to position [207, 0]
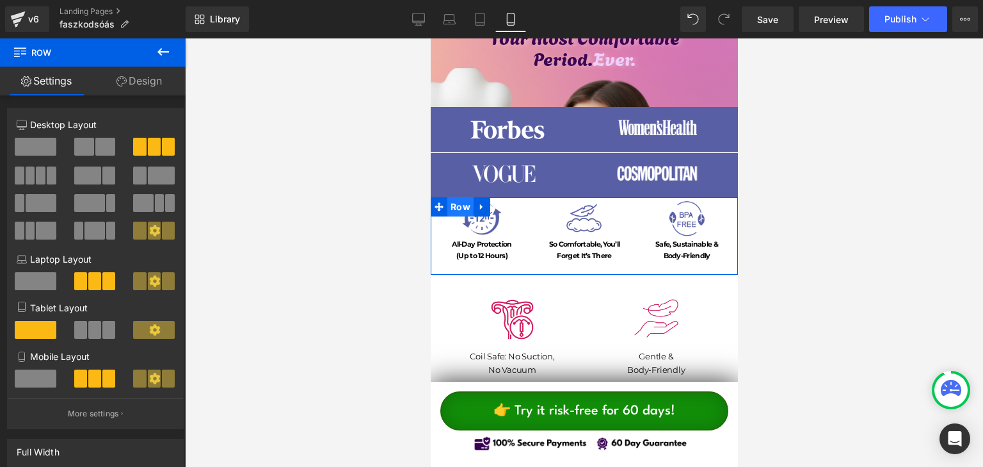
click at [459, 210] on span "Row" at bounding box center [460, 206] width 26 height 19
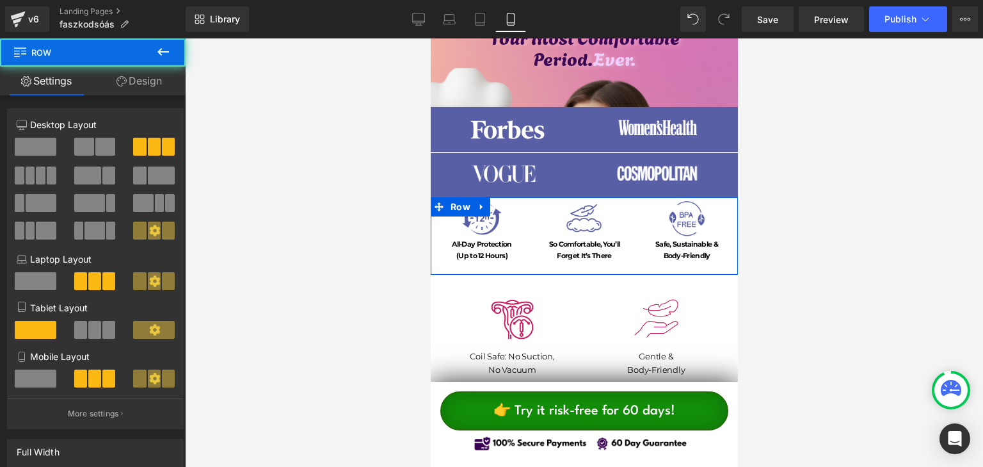
click at [165, 58] on icon at bounding box center [163, 51] width 15 height 15
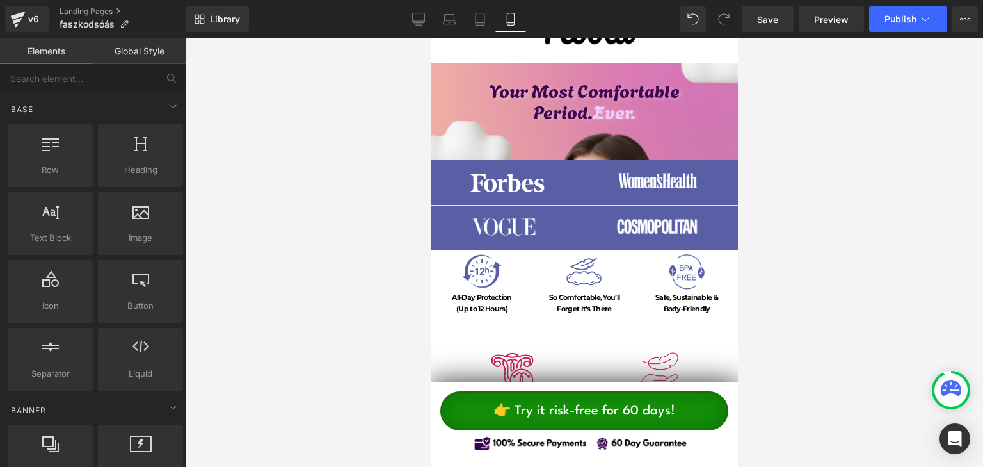
scroll to position [143, 0]
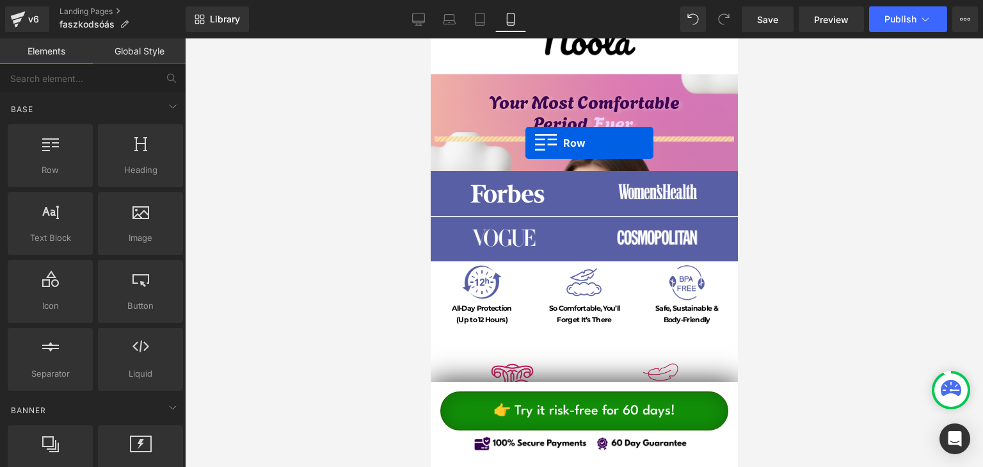
drag, startPoint x: 707, startPoint y: 182, endPoint x: 525, endPoint y: 142, distance: 186.0
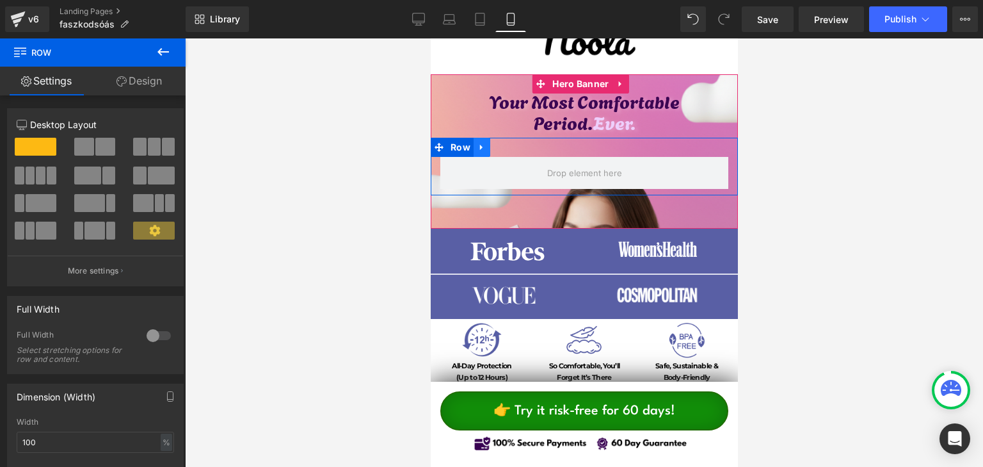
click at [473, 144] on link at bounding box center [481, 147] width 17 height 19
click at [468, 145] on span "Row" at bounding box center [460, 147] width 26 height 19
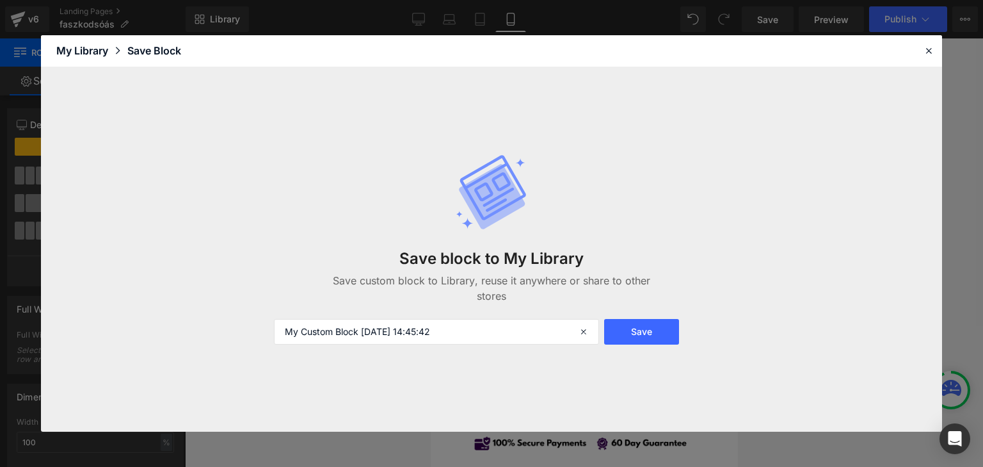
click at [938, 52] on header "Library Elements Blocks Templates Saved Library My Library Save Block" at bounding box center [491, 51] width 901 height 32
click at [933, 51] on icon at bounding box center [929, 51] width 12 height 12
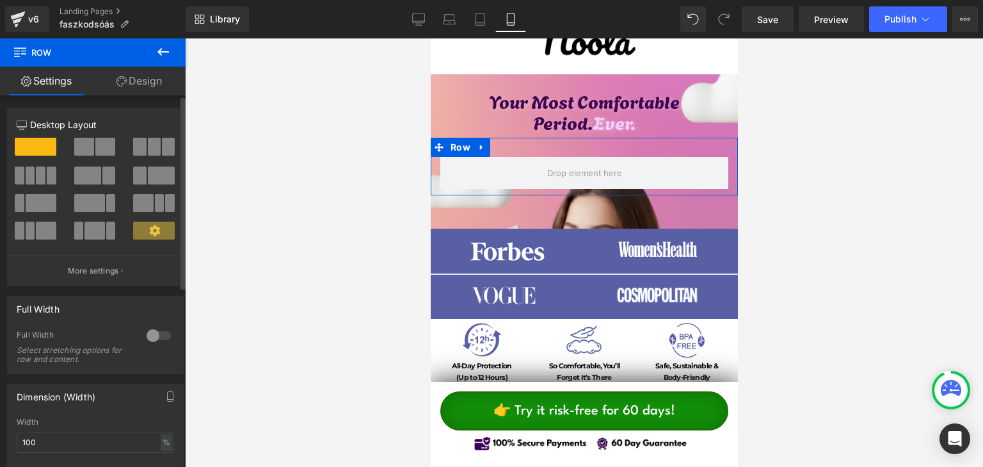
click at [162, 140] on span at bounding box center [168, 147] width 13 height 18
click at [154, 151] on span at bounding box center [154, 147] width 13 height 18
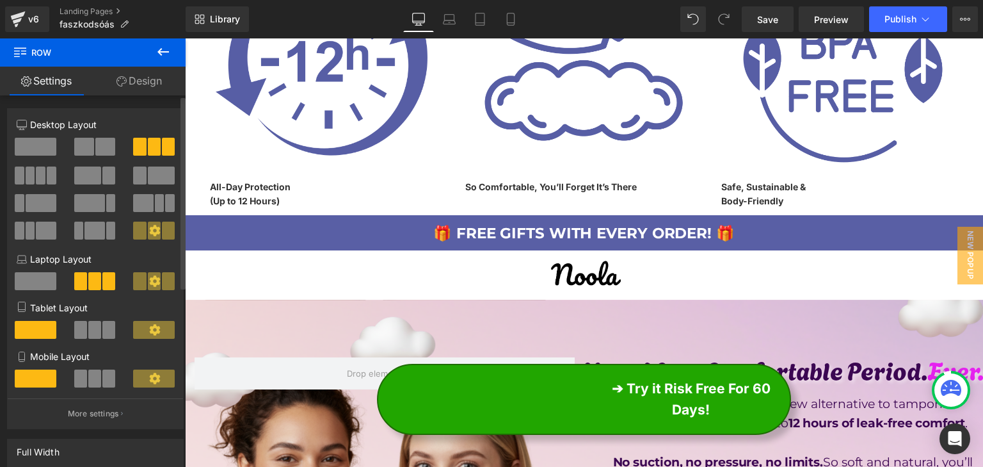
scroll to position [0, 0]
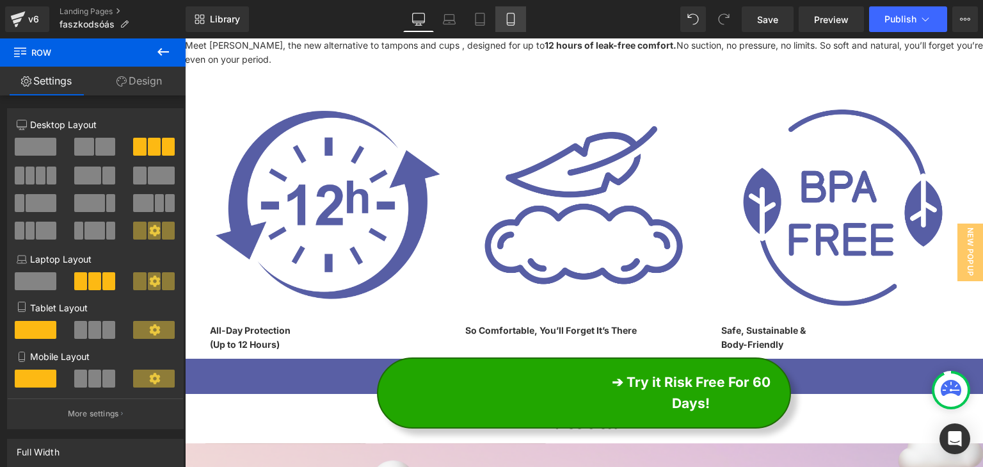
click at [512, 24] on icon at bounding box center [510, 19] width 13 height 13
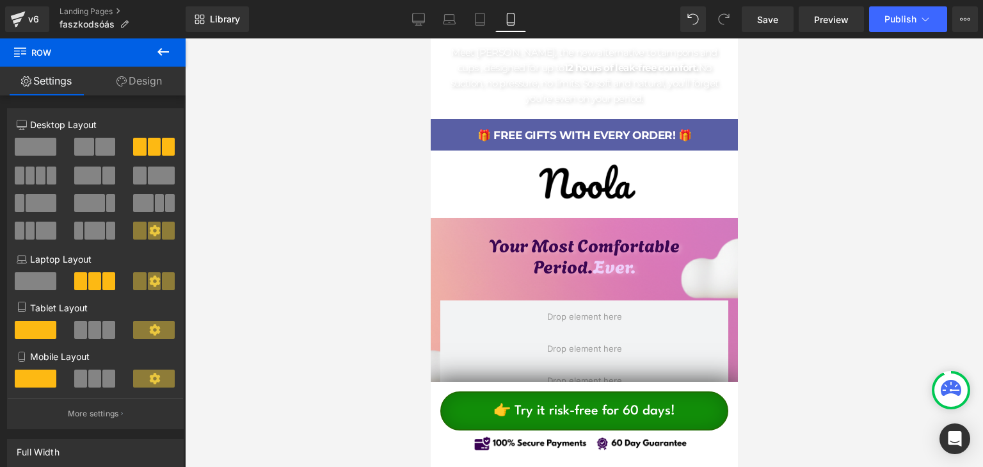
scroll to position [96, 0]
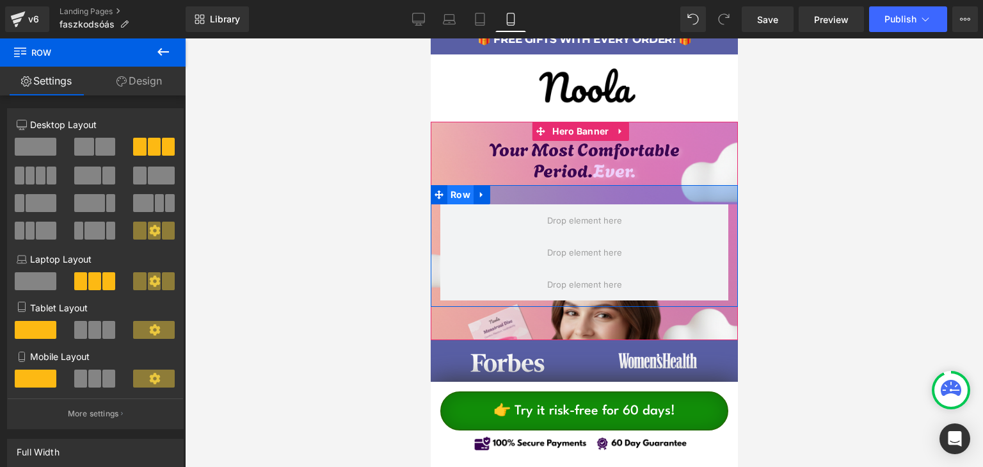
click at [467, 195] on span "Row" at bounding box center [460, 194] width 26 height 19
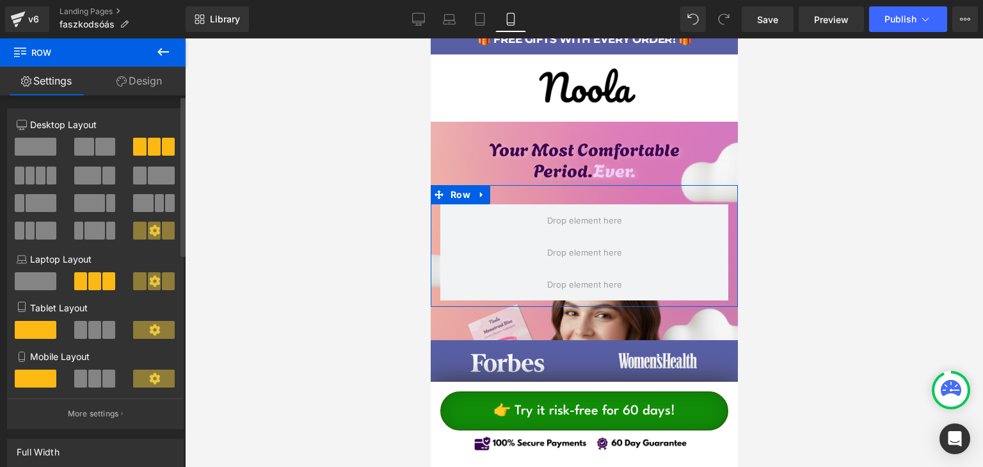
click at [78, 381] on span at bounding box center [80, 378] width 13 height 18
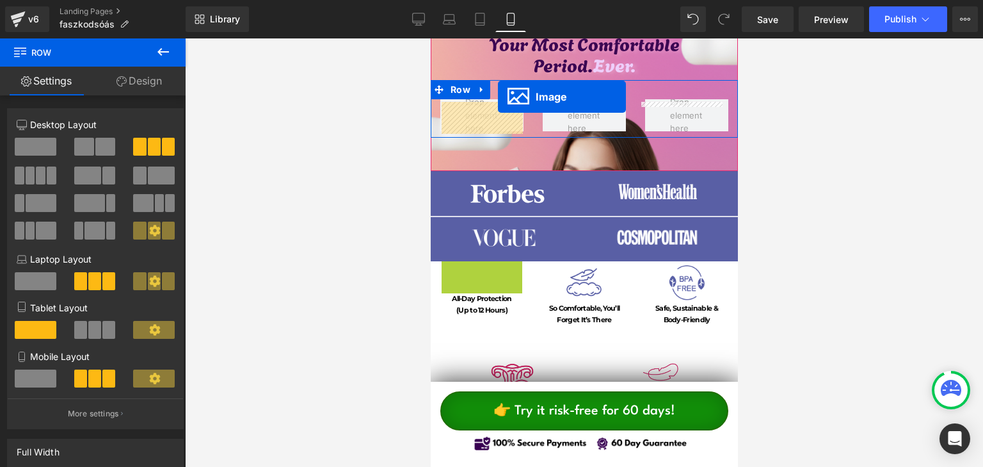
scroll to position [196, 0]
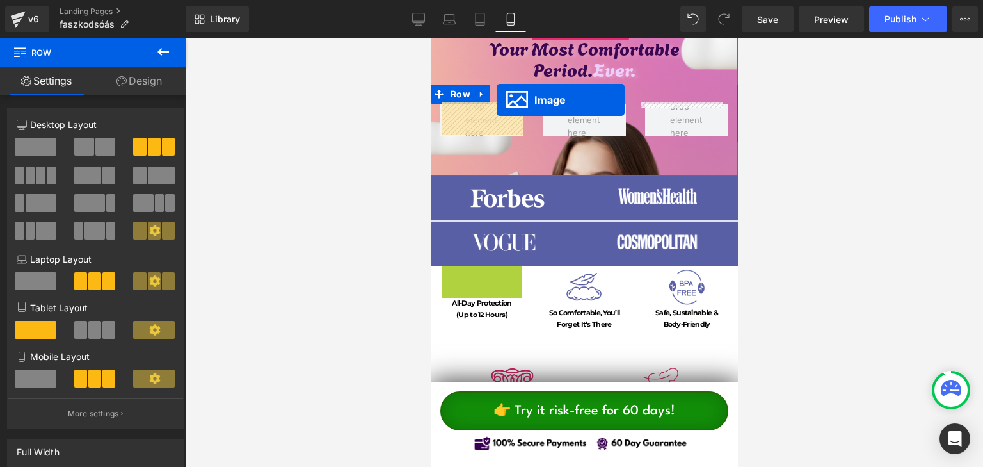
drag, startPoint x: 508, startPoint y: 249, endPoint x: 496, endPoint y: 99, distance: 150.3
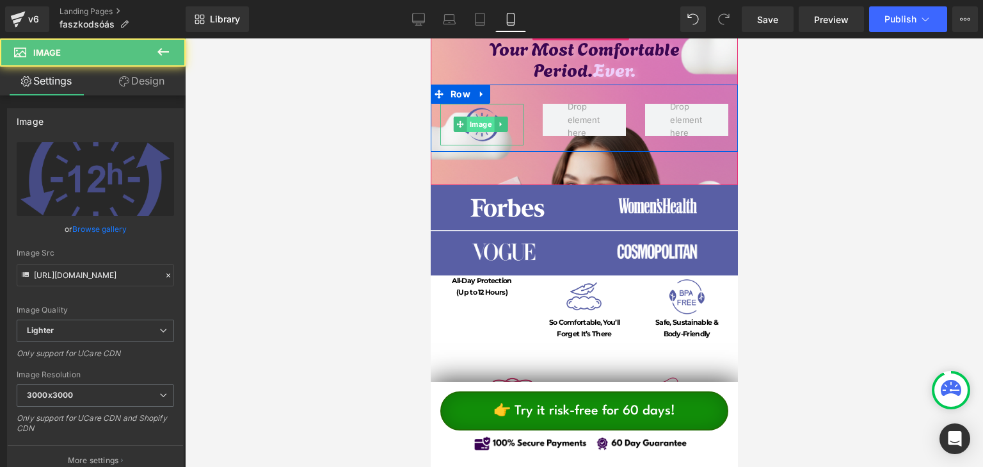
click at [479, 120] on span "Image" at bounding box center [481, 123] width 28 height 15
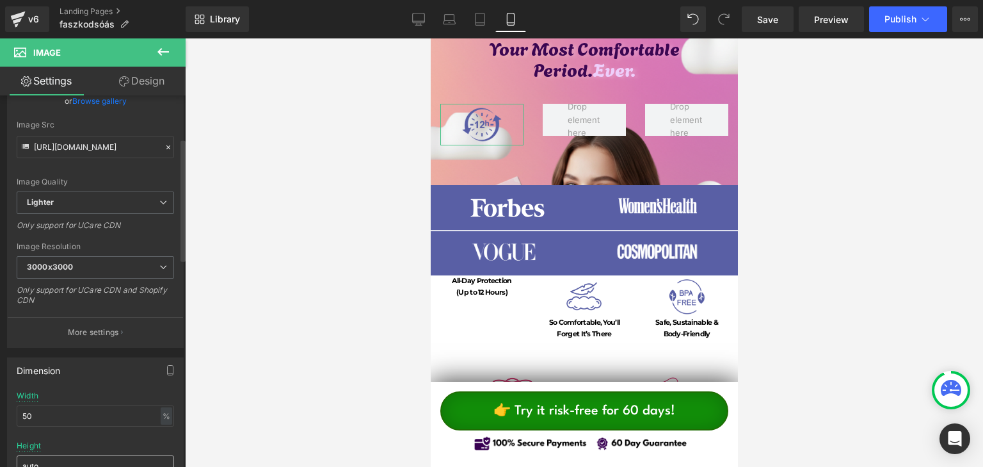
scroll to position [320, 0]
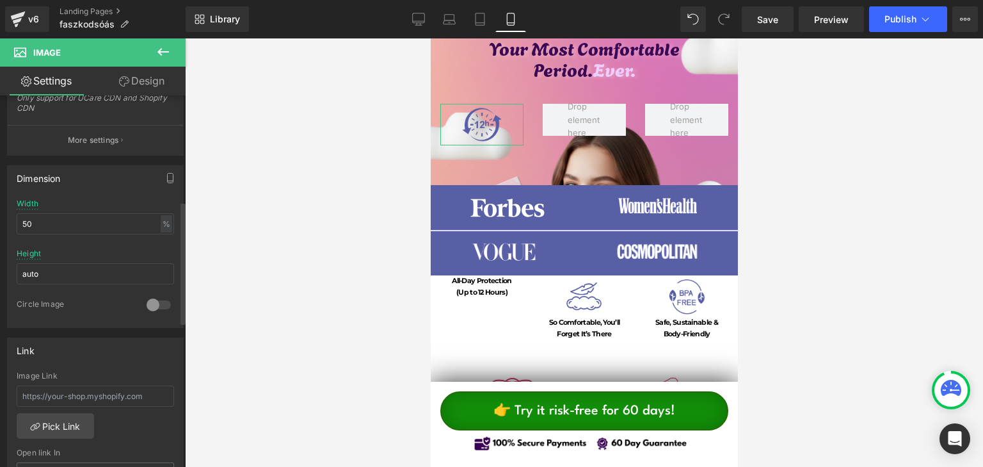
drag, startPoint x: 73, startPoint y: 250, endPoint x: 70, endPoint y: 242, distance: 8.1
click at [72, 249] on div "Height auto" at bounding box center [95, 274] width 157 height 50
click at [70, 241] on div at bounding box center [95, 245] width 157 height 8
click at [71, 231] on input "50" at bounding box center [95, 223] width 157 height 21
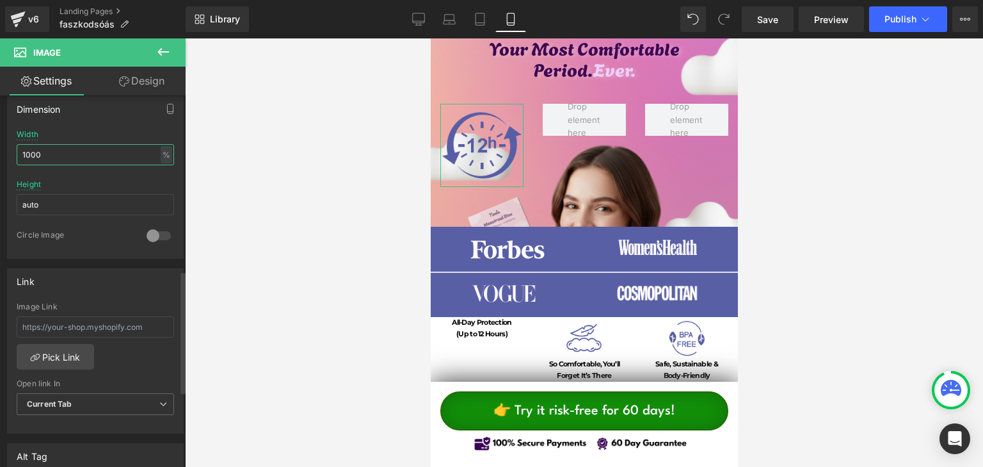
scroll to position [384, 0]
click at [70, 179] on div at bounding box center [95, 181] width 157 height 8
click at [70, 170] on div "Width 1000 % % px" at bounding box center [95, 160] width 157 height 50
click at [70, 166] on input "1000" at bounding box center [95, 159] width 157 height 21
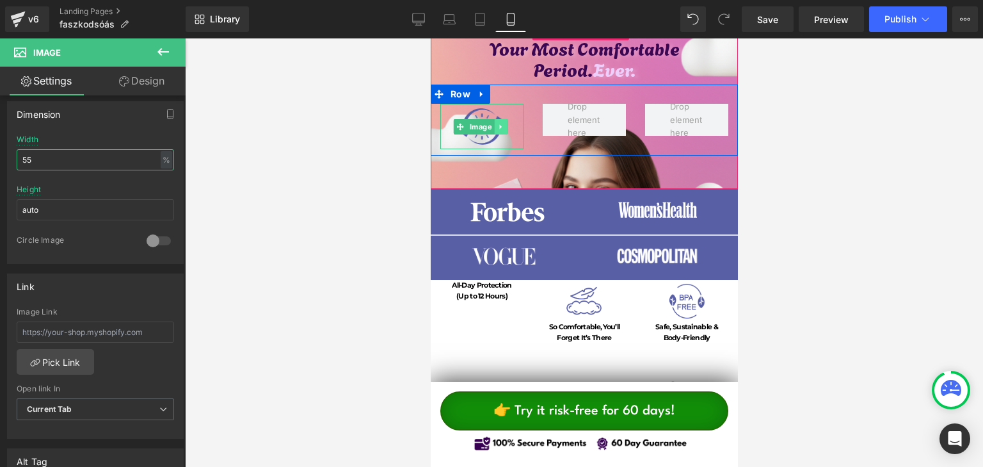
type input "55"
click at [496, 122] on link at bounding box center [500, 126] width 13 height 15
click at [496, 125] on icon at bounding box center [493, 126] width 7 height 7
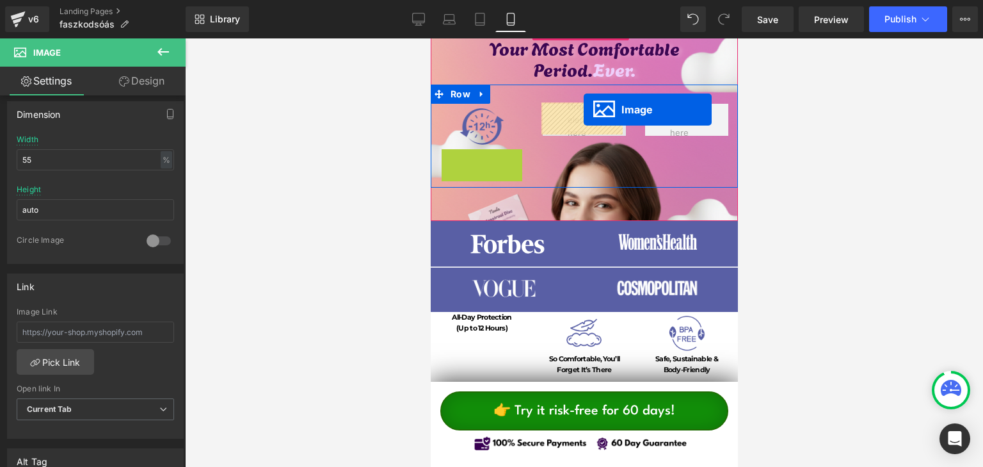
drag, startPoint x: 540, startPoint y: 152, endPoint x: 581, endPoint y: 110, distance: 58.8
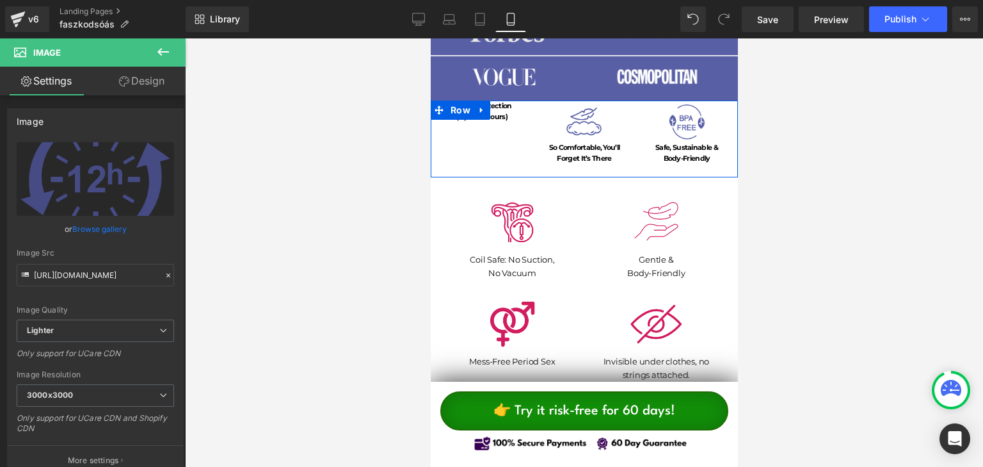
scroll to position [260, 0]
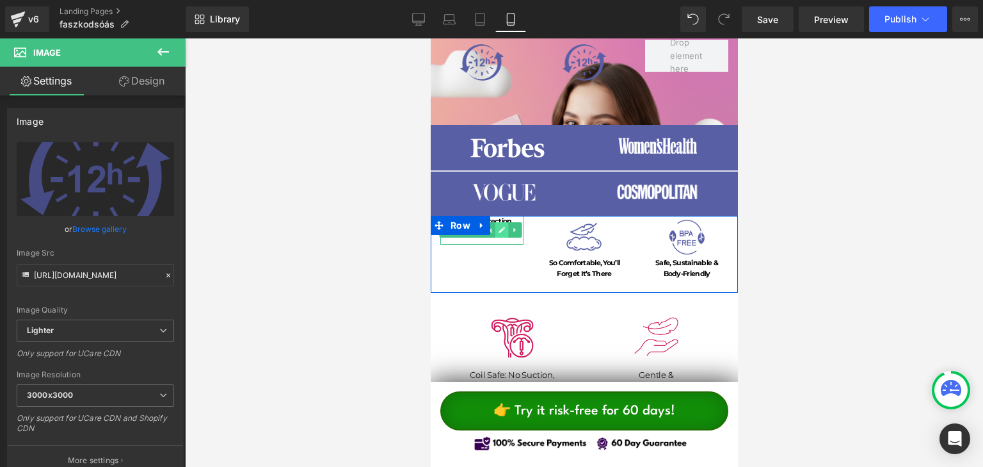
click at [499, 226] on icon at bounding box center [501, 230] width 7 height 8
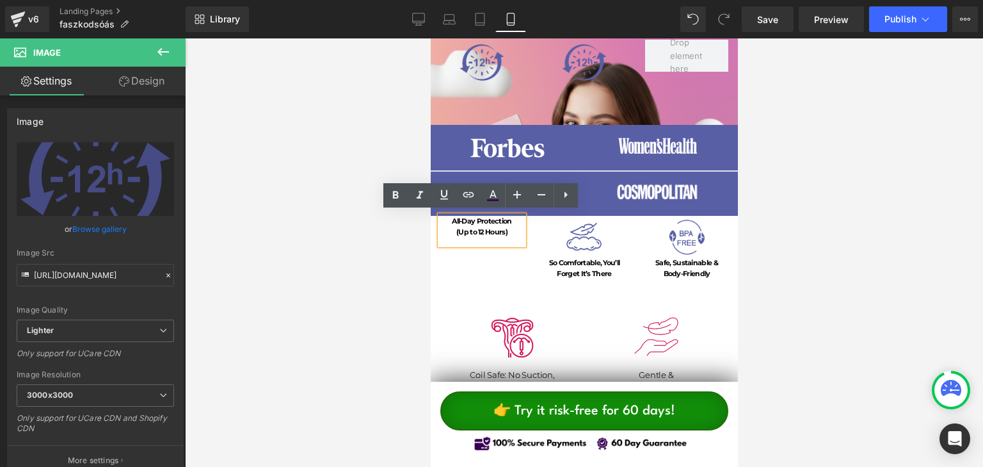
click at [499, 227] on p "(Up to 12 Hours)" at bounding box center [481, 233] width 83 height 12
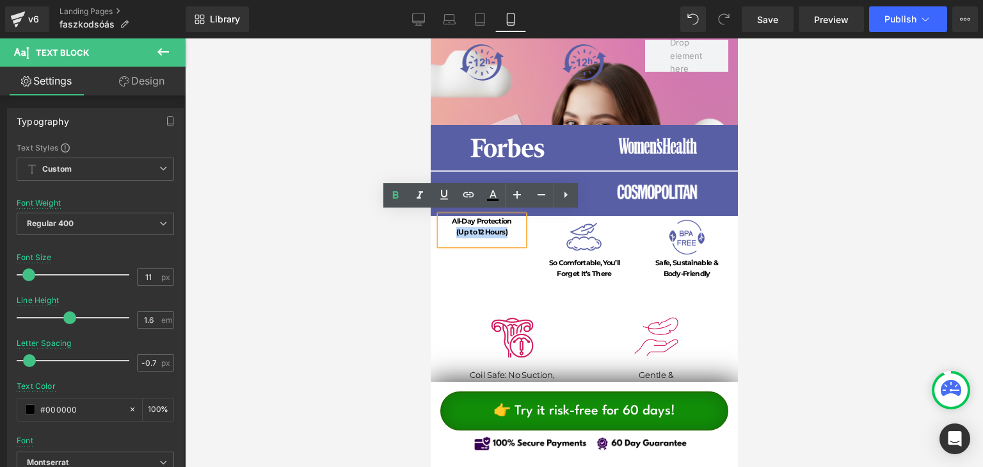
click at [500, 227] on strong "(Up to 12 Hours)" at bounding box center [481, 231] width 51 height 9
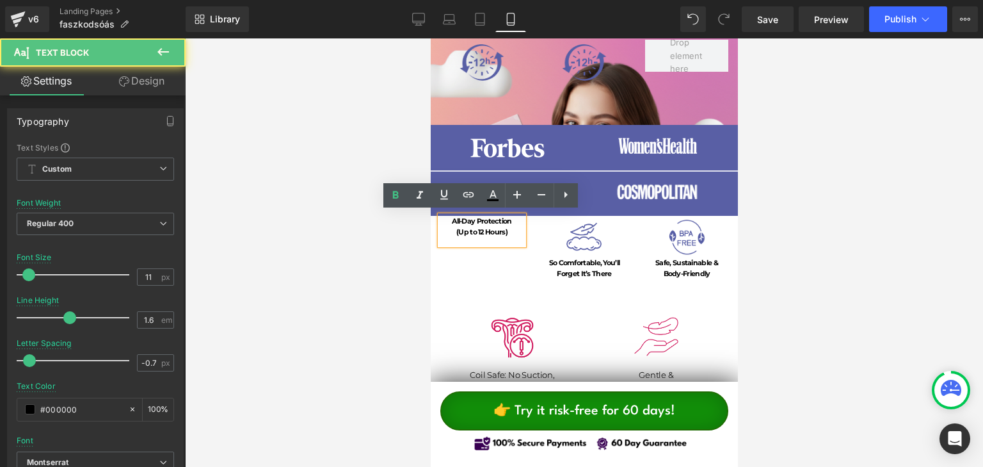
click at [507, 228] on p "(Up to 12 Hours)" at bounding box center [481, 233] width 83 height 12
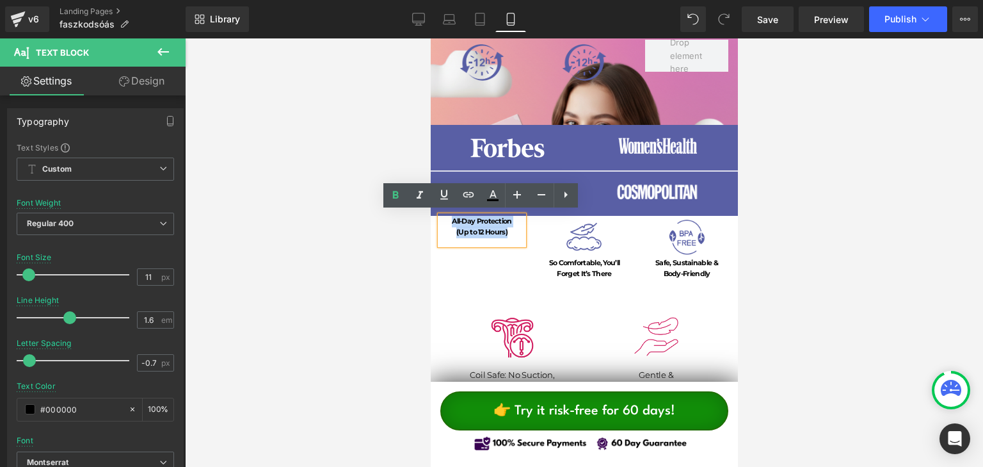
drag, startPoint x: 494, startPoint y: 228, endPoint x: 451, endPoint y: 219, distance: 44.4
click at [451, 219] on div "All-Day Protection (Up to 12 Hours)" at bounding box center [481, 230] width 83 height 29
copy div "All-Day Protection (Up to 12 Hours)"
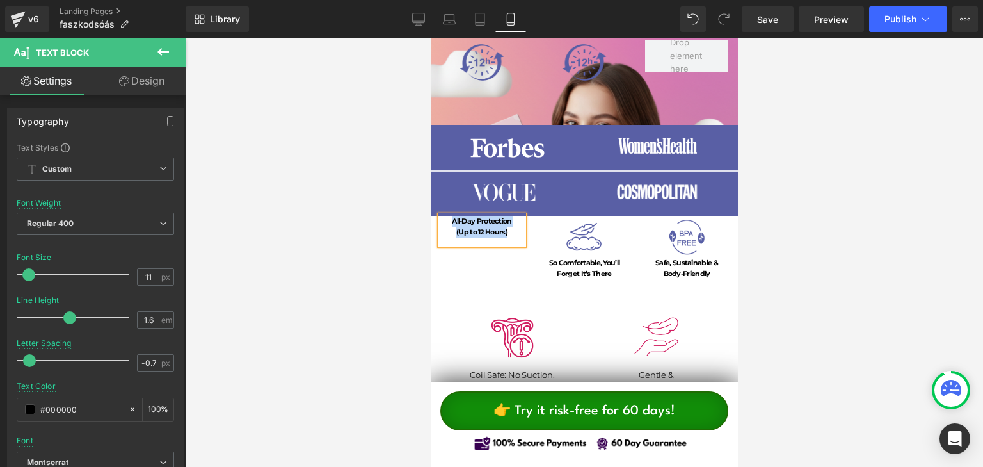
scroll to position [196, 0]
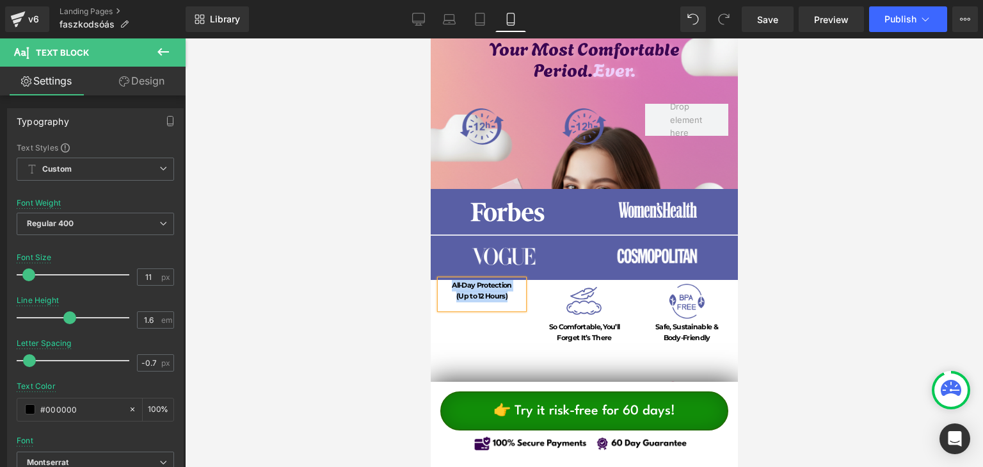
click at [500, 301] on div "All-Day Protection (Up to 12 Hours)" at bounding box center [481, 294] width 83 height 29
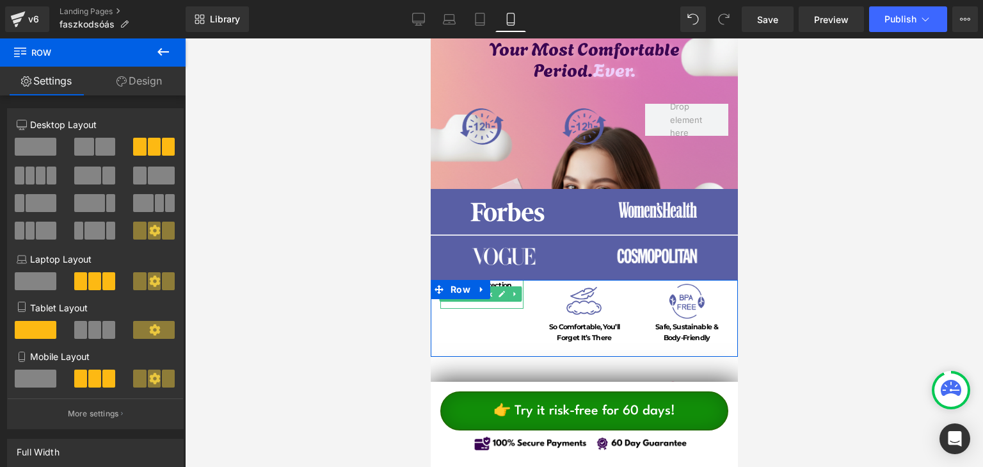
scroll to position [196, 0]
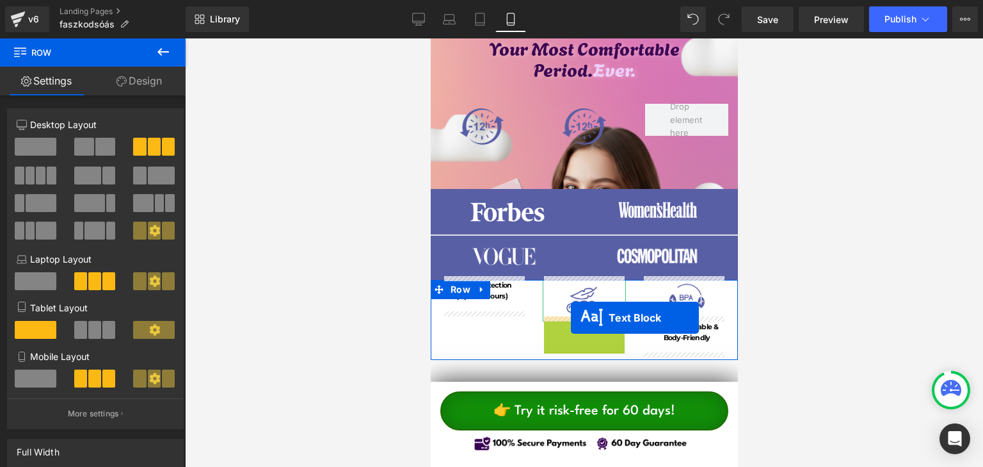
drag, startPoint x: 573, startPoint y: 328, endPoint x: 570, endPoint y: 317, distance: 10.6
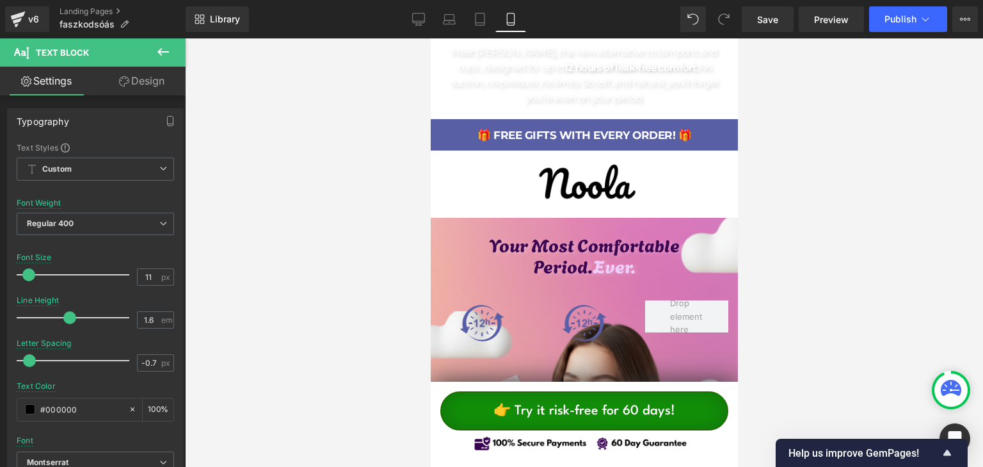
scroll to position [192, 0]
